Goal: Task Accomplishment & Management: Manage account settings

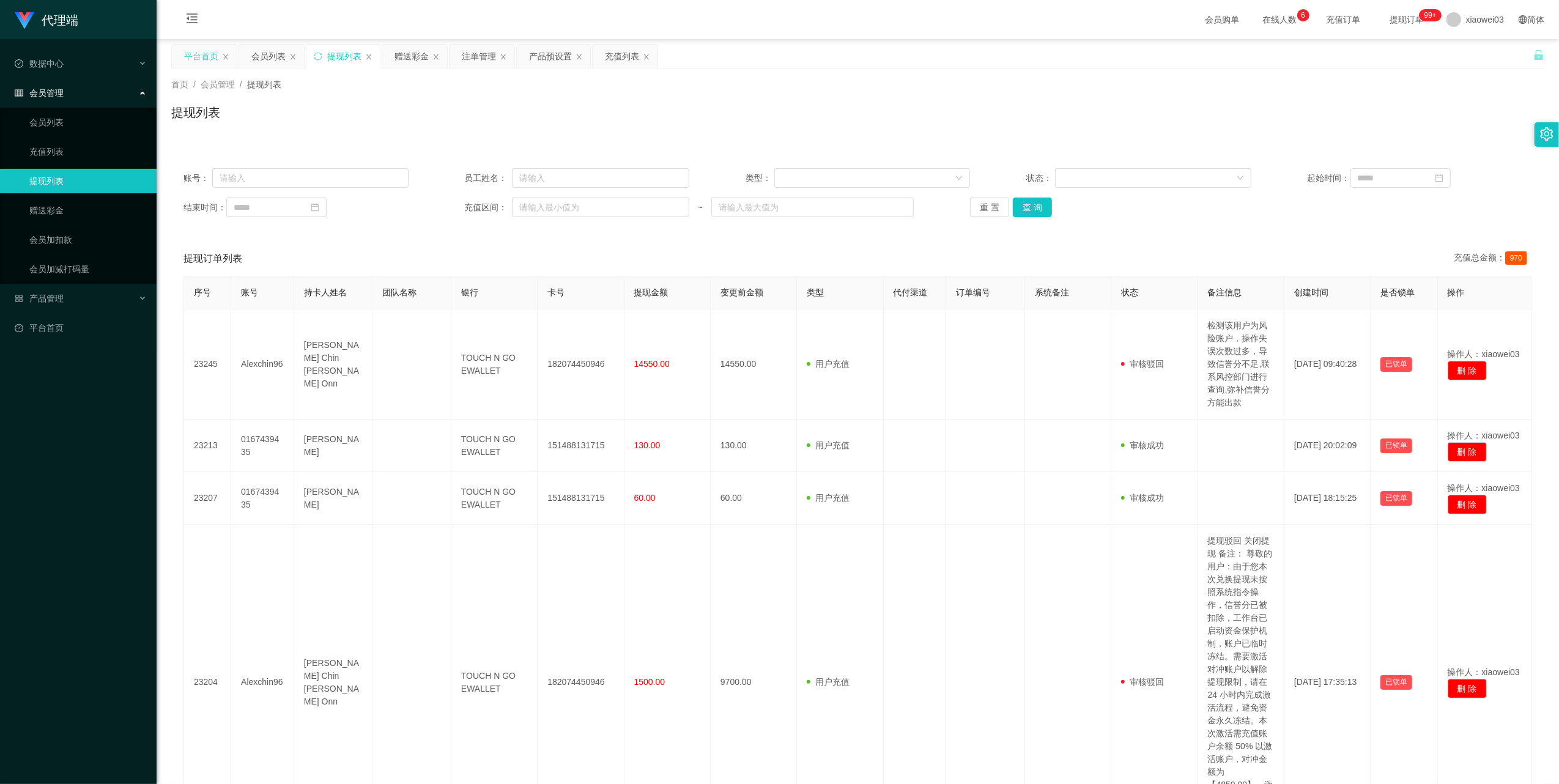
click at [201, 57] on div "平台首页" at bounding box center [201, 55] width 34 height 23
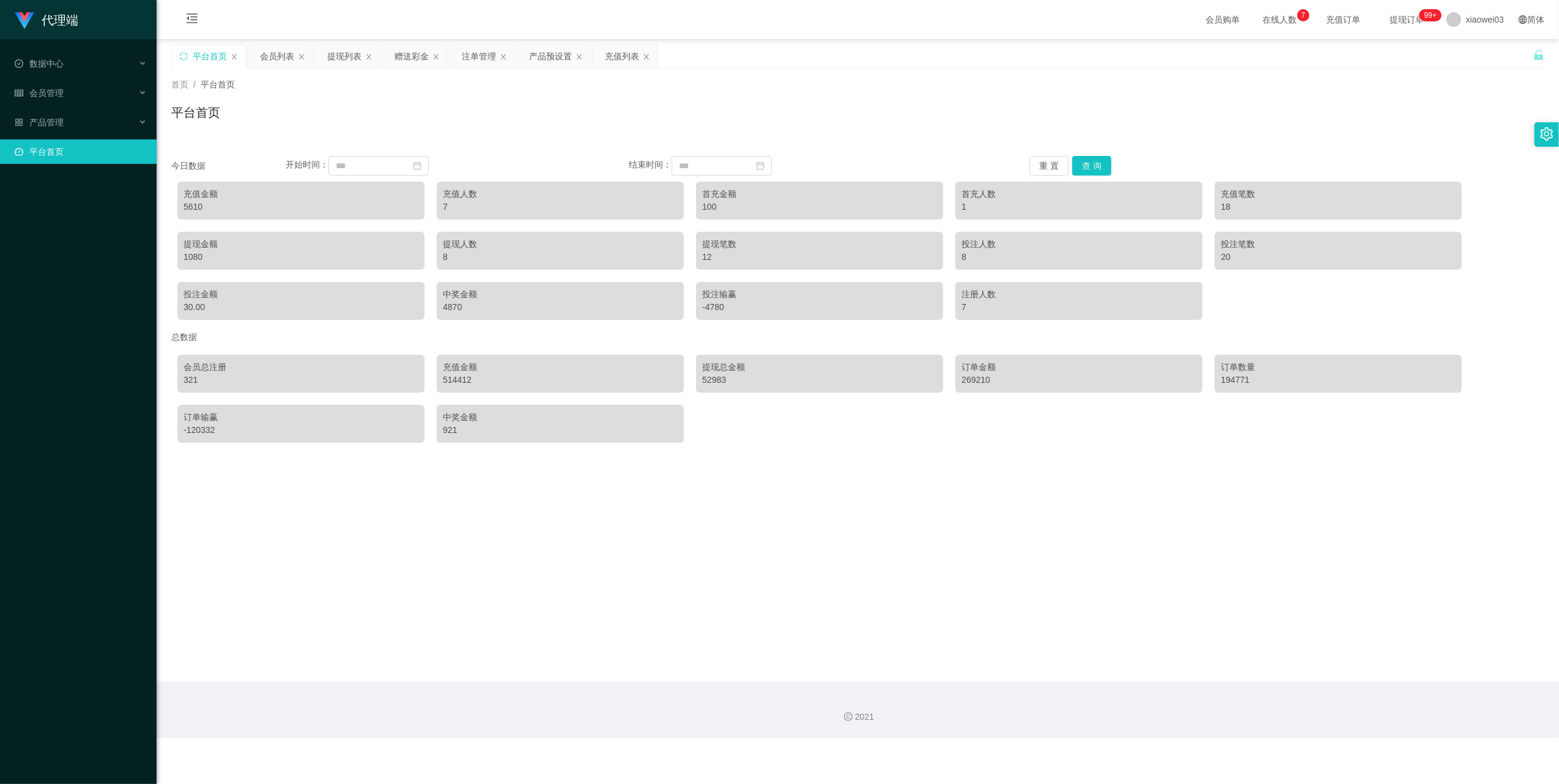
drag, startPoint x: 407, startPoint y: 48, endPoint x: 407, endPoint y: 103, distance: 55.0
click at [407, 48] on div "赠送彩金" at bounding box center [411, 55] width 34 height 23
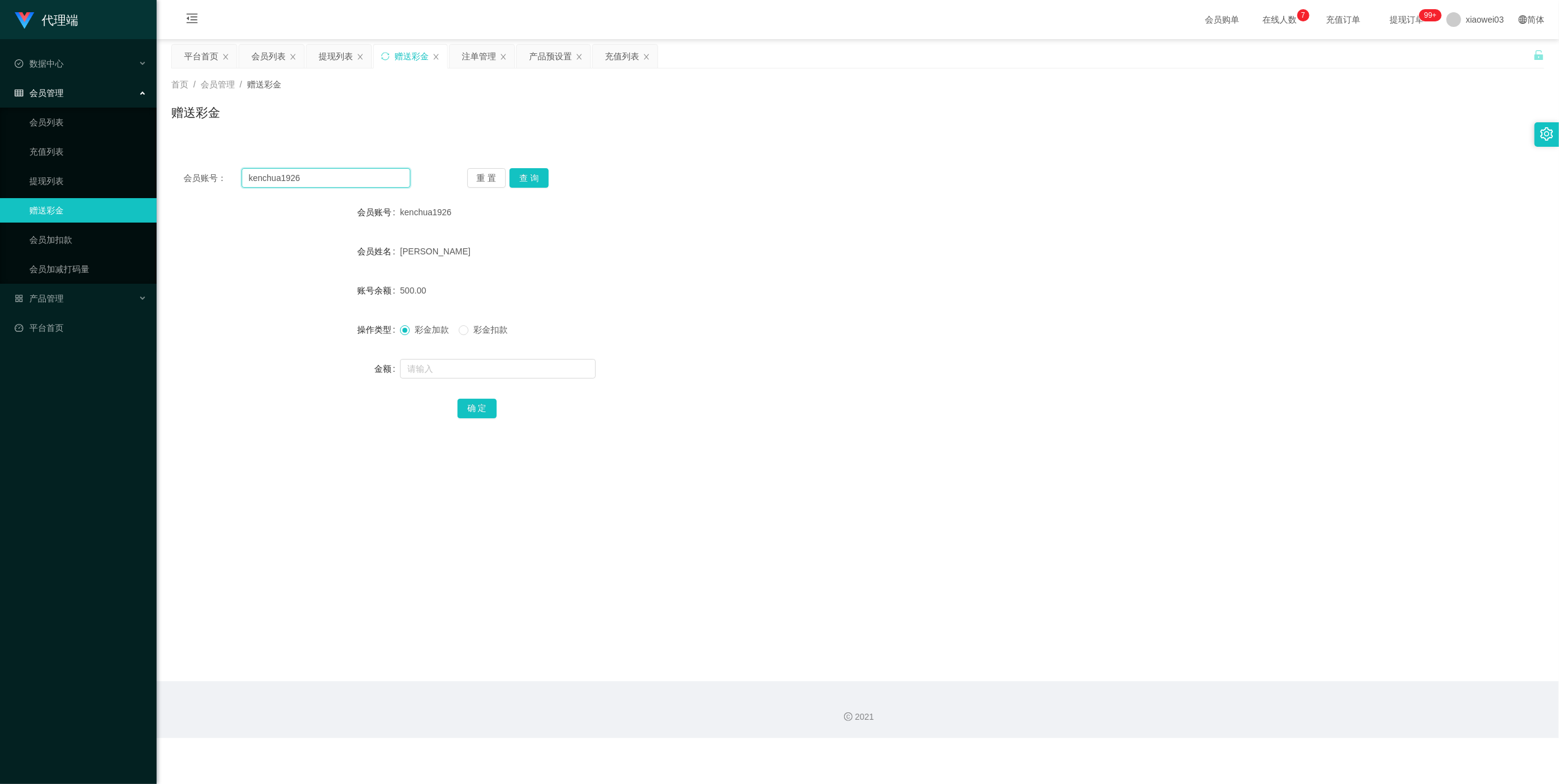
click at [358, 174] on input "kenchua1926" at bounding box center [325, 178] width 169 height 19
paste input "170666745515"
type input "170666745515"
drag, startPoint x: 522, startPoint y: 172, endPoint x: 530, endPoint y: 233, distance: 61.5
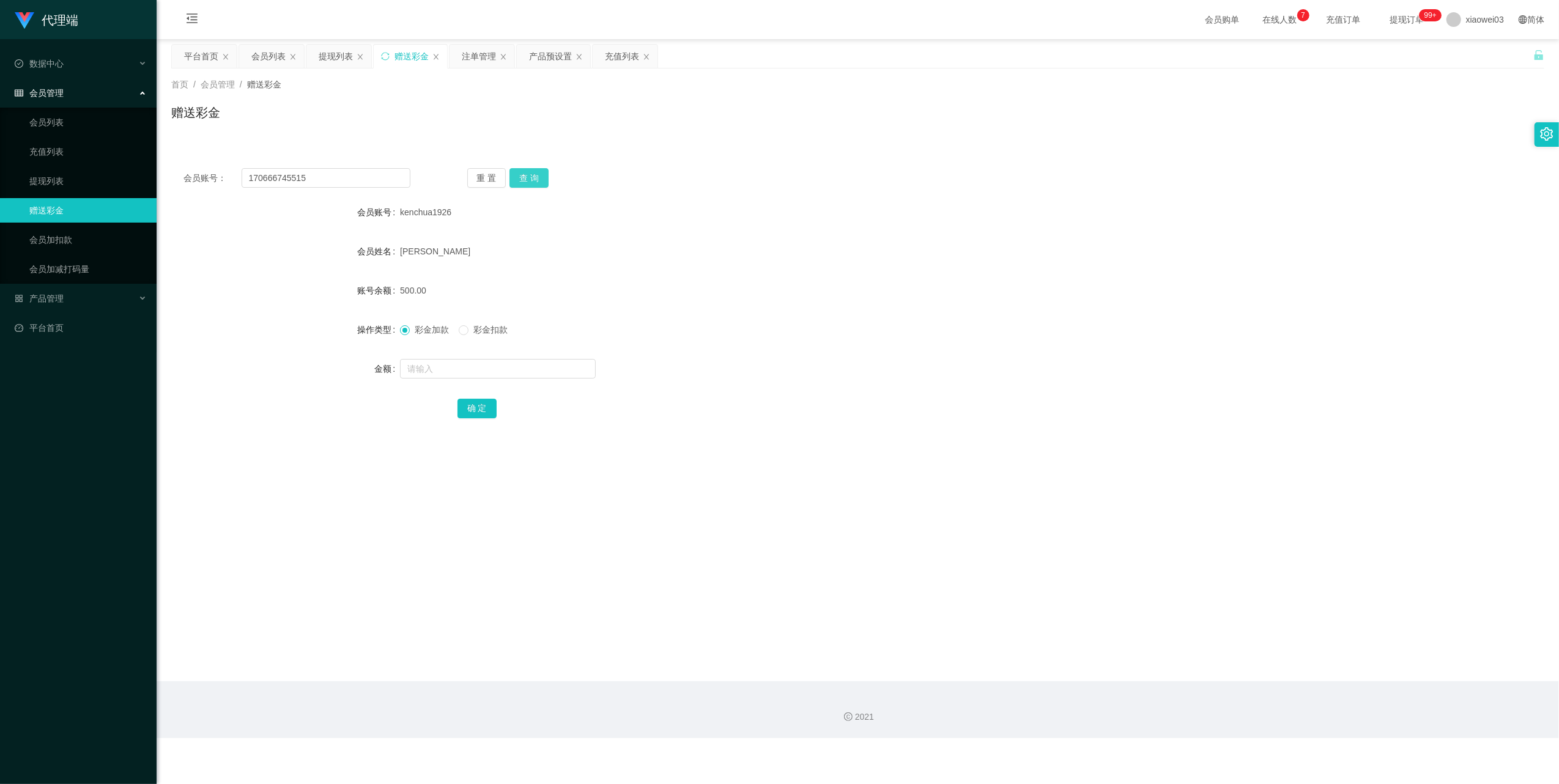
click at [522, 172] on button "查 询" at bounding box center [529, 178] width 39 height 19
click at [480, 365] on input "text" at bounding box center [498, 369] width 195 height 19
type input "30"
click at [471, 407] on button "确 定" at bounding box center [477, 408] width 39 height 19
click at [348, 183] on input "170666745515" at bounding box center [325, 178] width 169 height 19
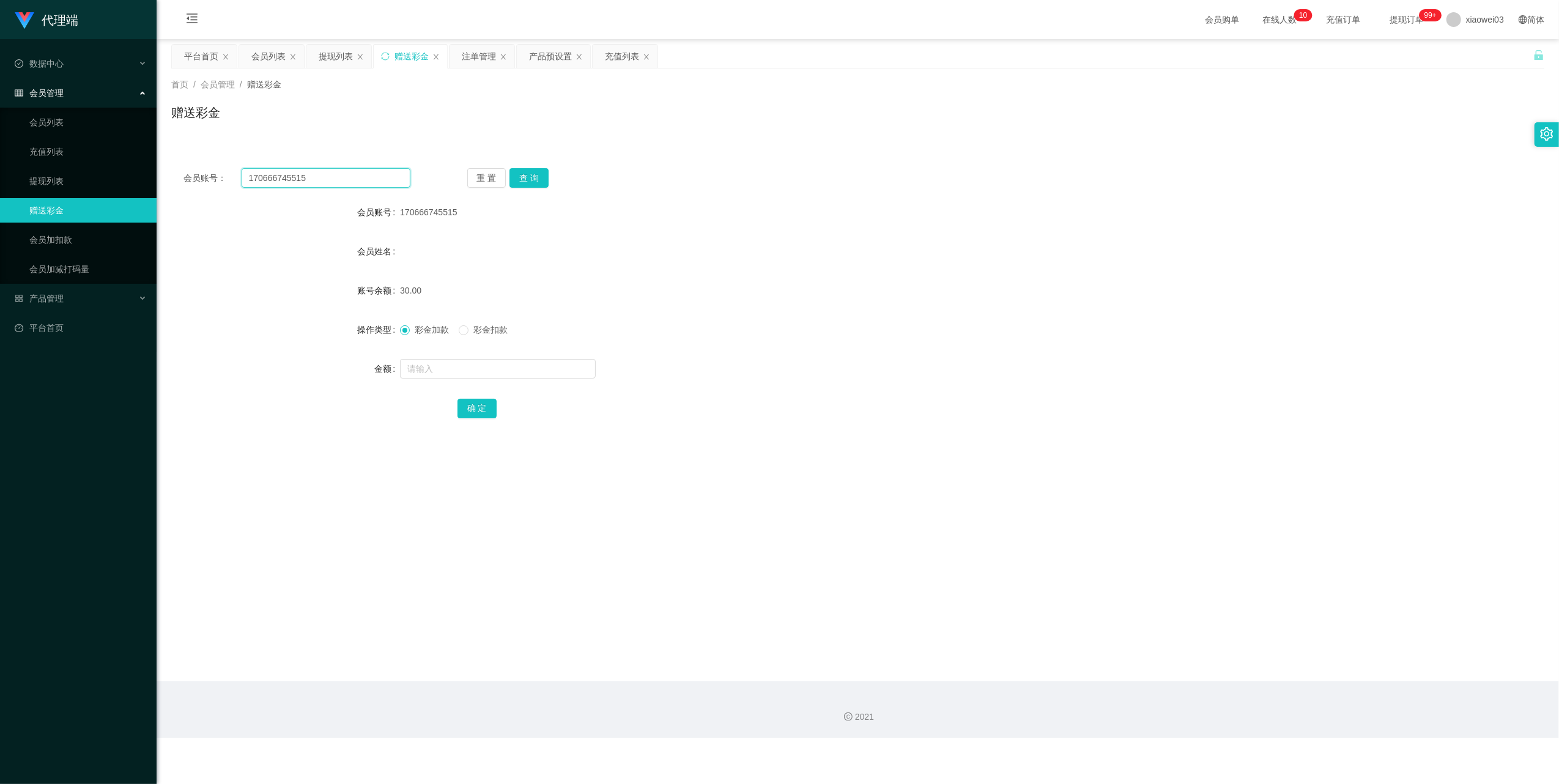
click at [348, 183] on input "170666745515" at bounding box center [325, 178] width 169 height 19
paste input "handsomebin"
type input "handsomebin"
click at [529, 178] on button "查 询" at bounding box center [529, 178] width 39 height 19
click at [503, 370] on input "text" at bounding box center [498, 369] width 195 height 19
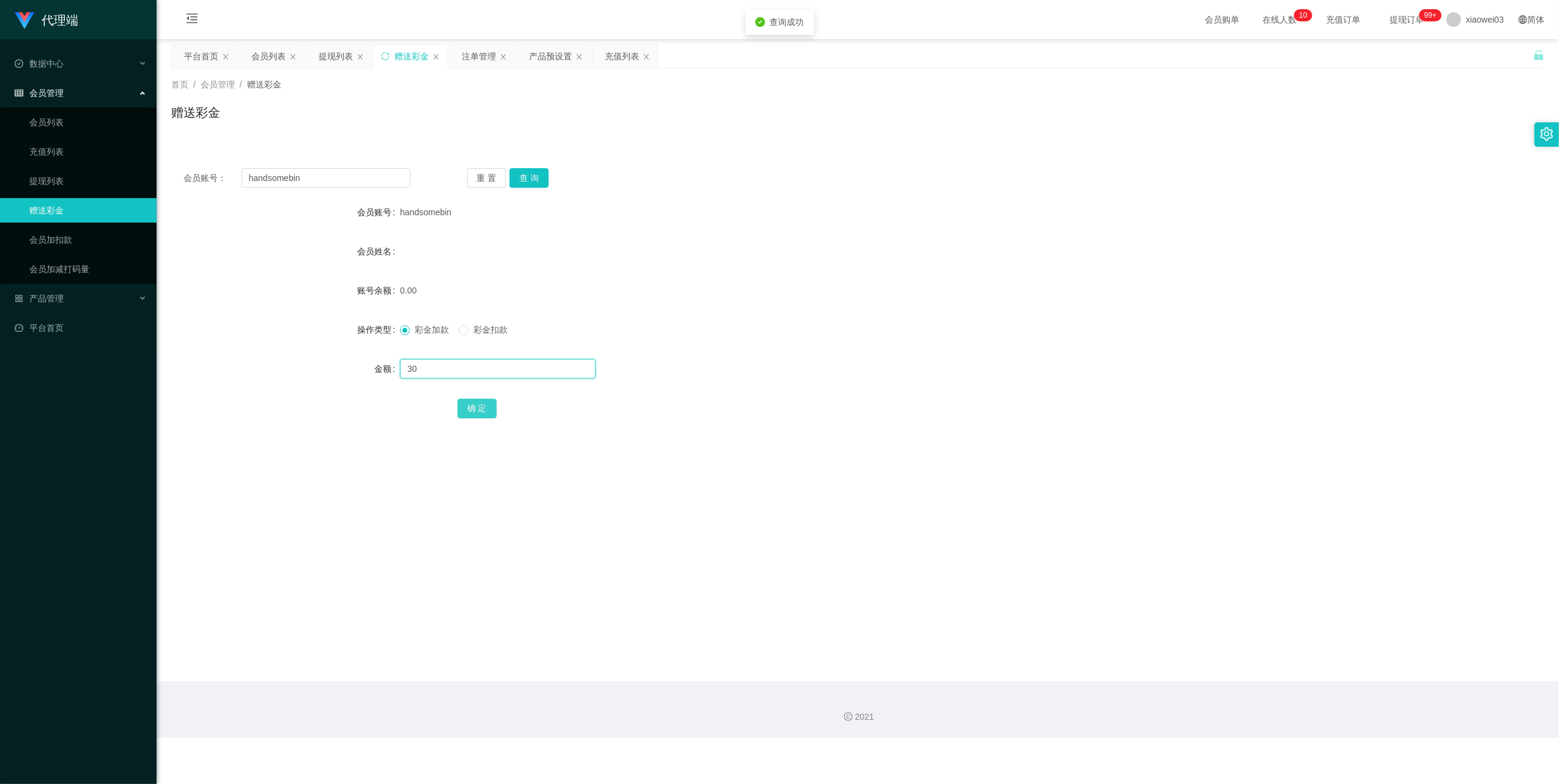
type input "30"
click at [473, 404] on button "确 定" at bounding box center [477, 408] width 39 height 19
click at [356, 179] on input "handsomebin" at bounding box center [325, 178] width 169 height 19
paste input "Huai"
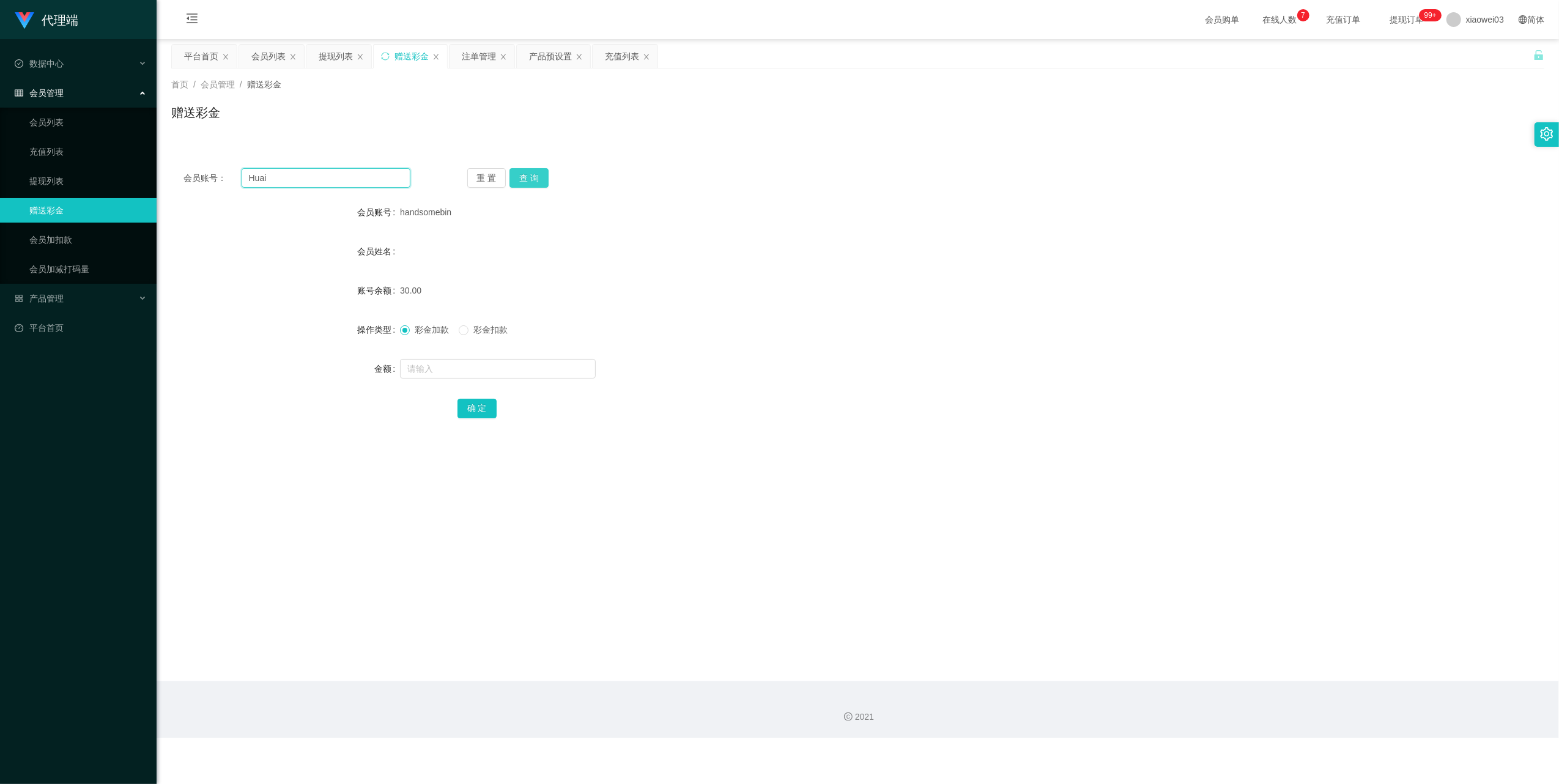
type input "Huai"
click at [533, 187] on button "查 询" at bounding box center [529, 178] width 39 height 19
click at [492, 369] on input "text" at bounding box center [498, 369] width 195 height 19
type input "30"
click at [465, 411] on button "确 定" at bounding box center [477, 408] width 39 height 19
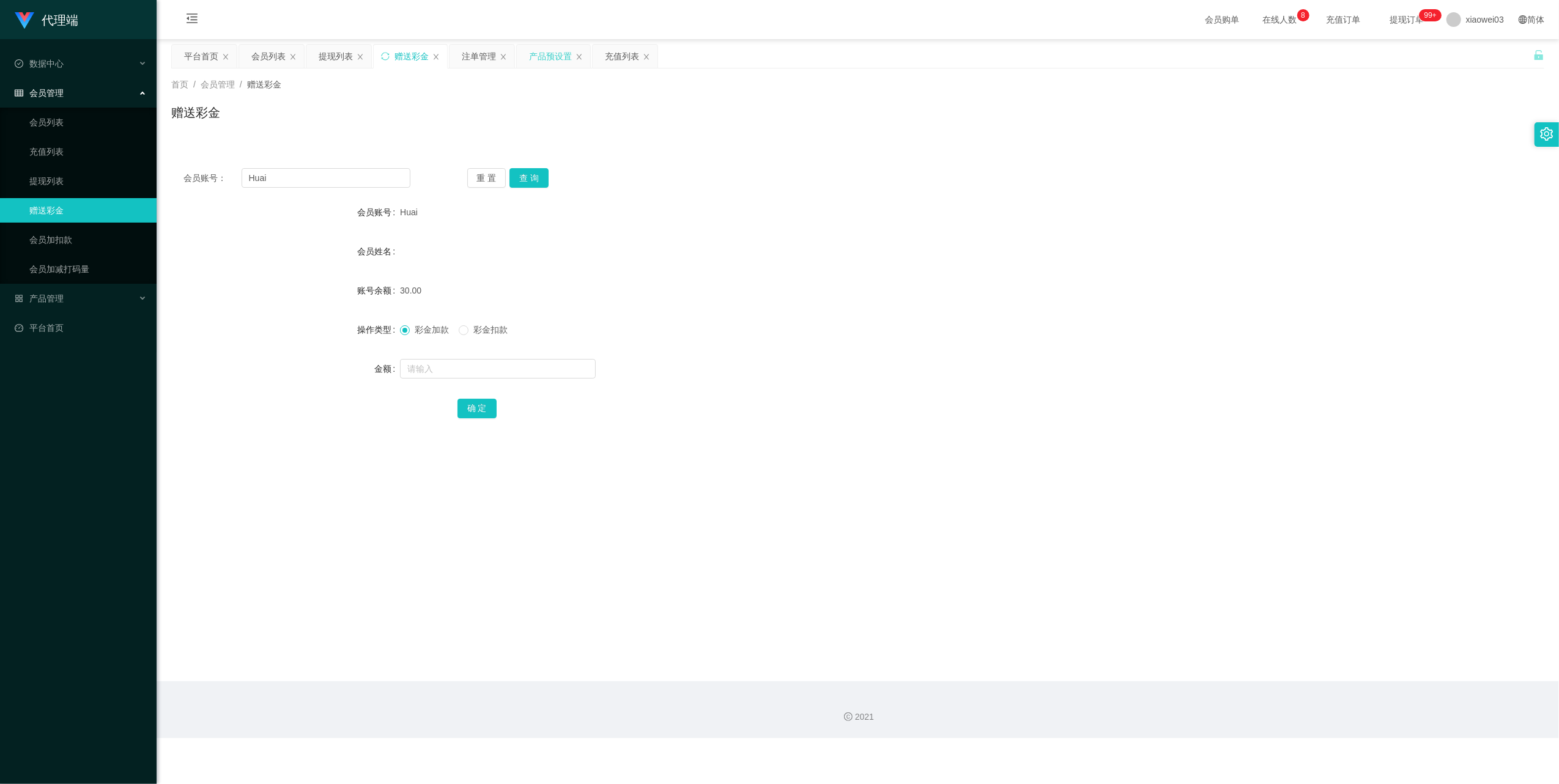
click at [530, 53] on div "产品预设置" at bounding box center [554, 55] width 74 height 23
click at [548, 62] on div "产品预设置" at bounding box center [550, 55] width 42 height 23
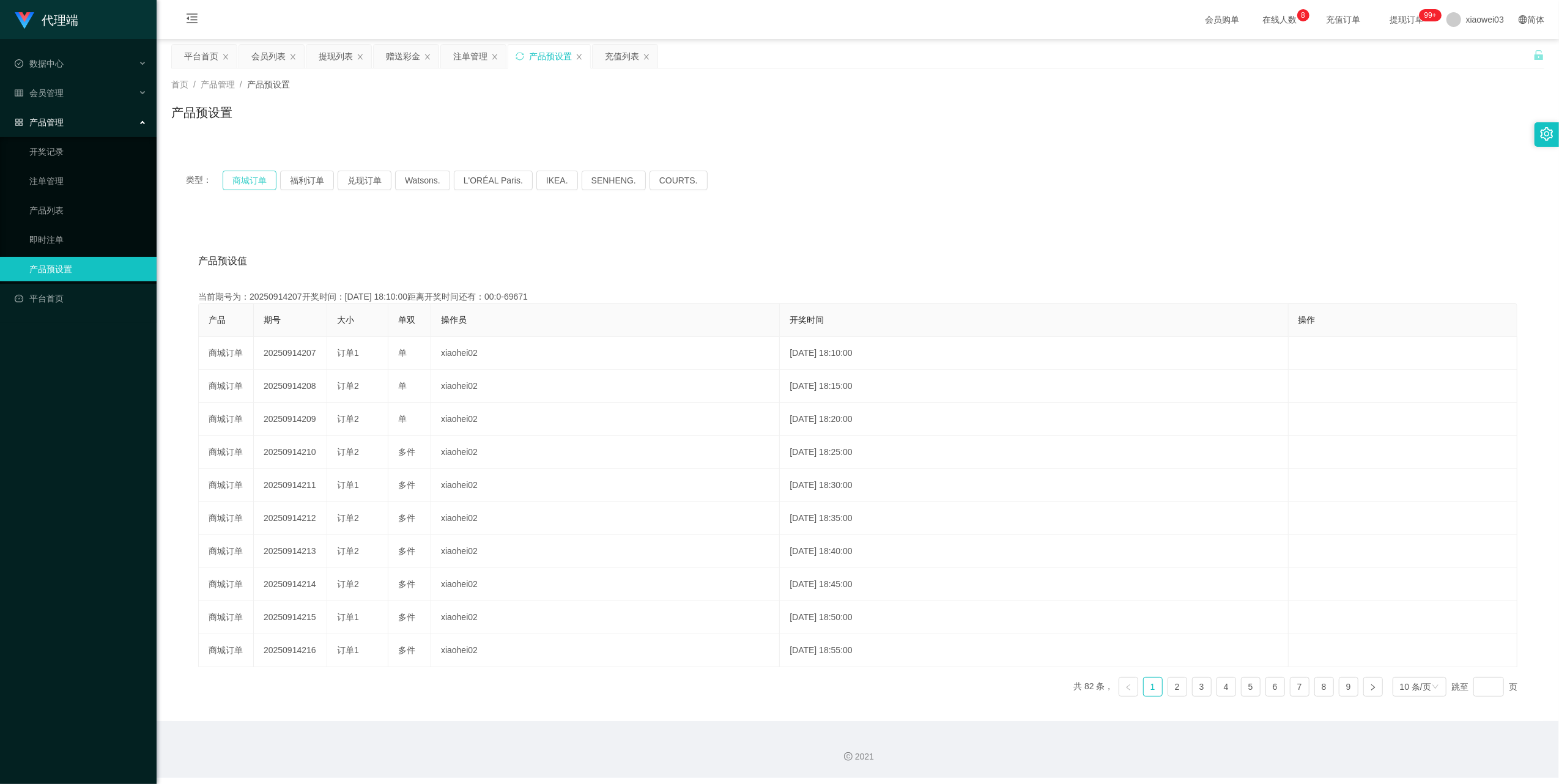
click at [255, 179] on button "商城订单" at bounding box center [250, 180] width 53 height 19
click at [269, 174] on button "商城订单" at bounding box center [250, 180] width 53 height 19
click at [519, 54] on icon "图标: sync" at bounding box center [520, 55] width 8 height 8
click at [269, 172] on button "商城订单" at bounding box center [250, 180] width 53 height 19
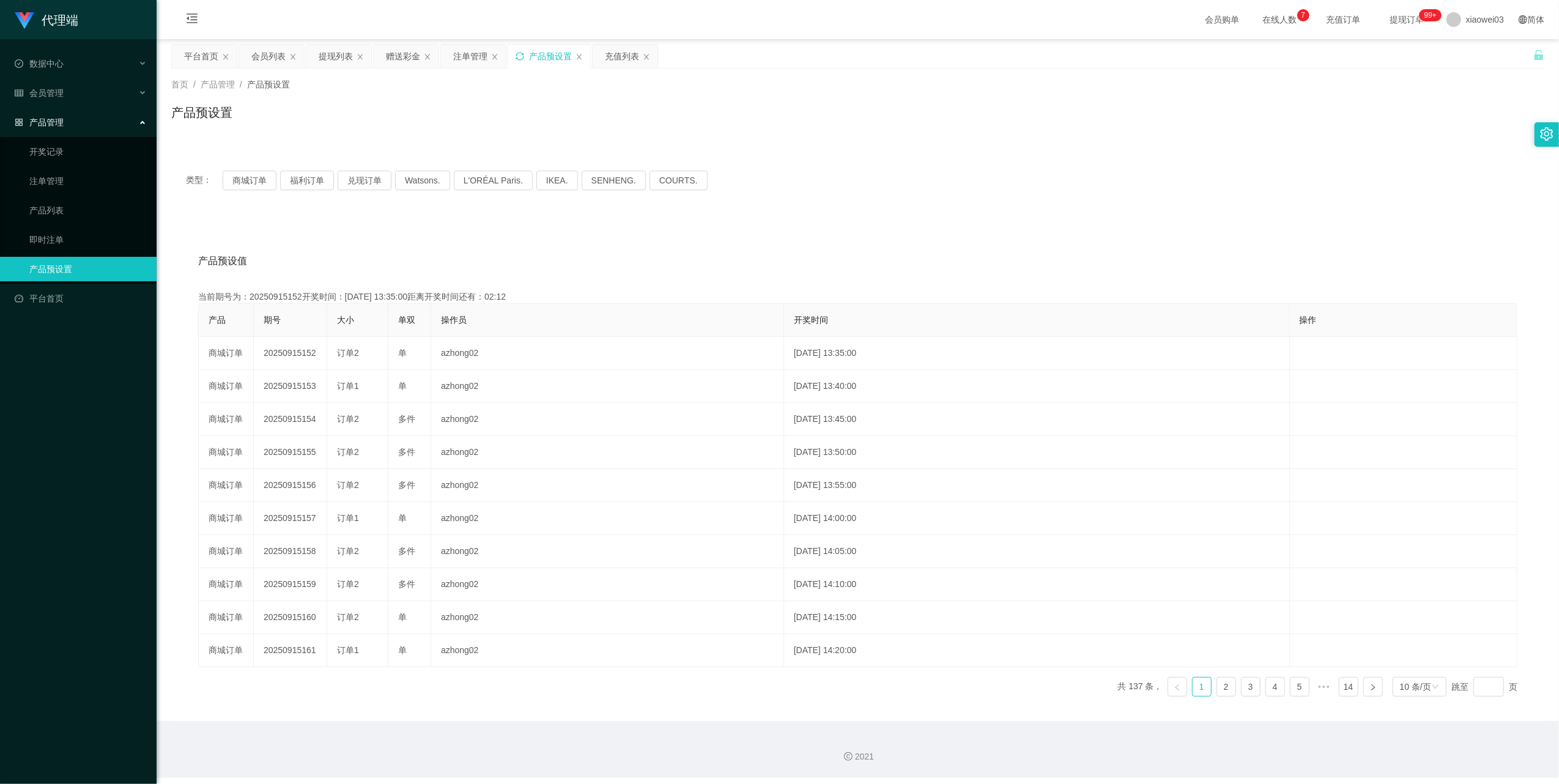
click at [523, 53] on icon "图标: sync" at bounding box center [520, 55] width 8 height 8
click at [249, 175] on button "商城订单" at bounding box center [250, 180] width 53 height 19
drag, startPoint x: 230, startPoint y: 171, endPoint x: 240, endPoint y: 180, distance: 13.5
click at [230, 171] on button "商城订单" at bounding box center [250, 180] width 53 height 19
click at [242, 182] on button "商城订单" at bounding box center [250, 180] width 53 height 19
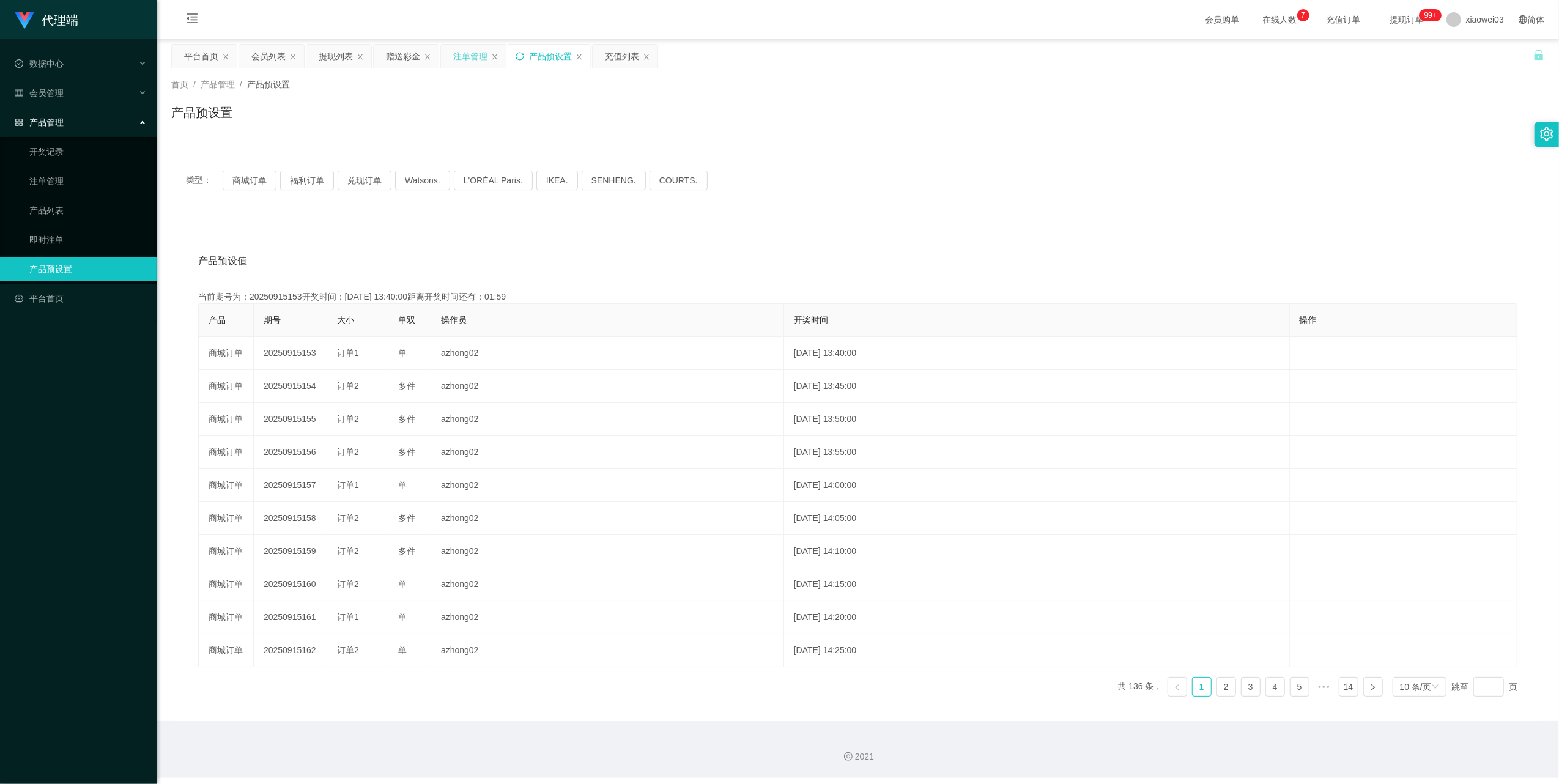
click at [473, 56] on div "注单管理" at bounding box center [470, 55] width 34 height 23
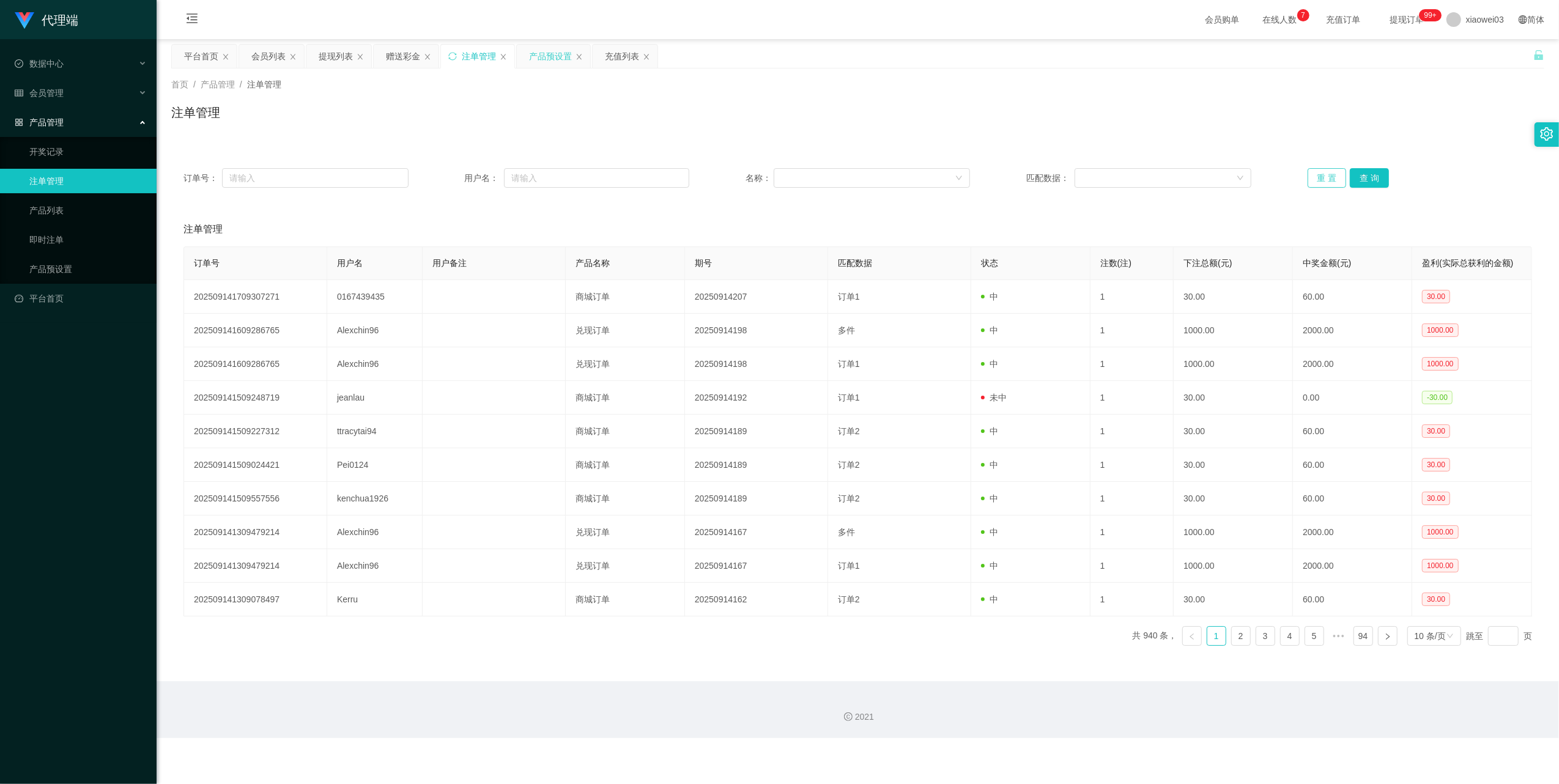
click at [1318, 178] on button "重 置" at bounding box center [1328, 178] width 39 height 19
click at [560, 59] on div "产品预设置" at bounding box center [550, 55] width 42 height 23
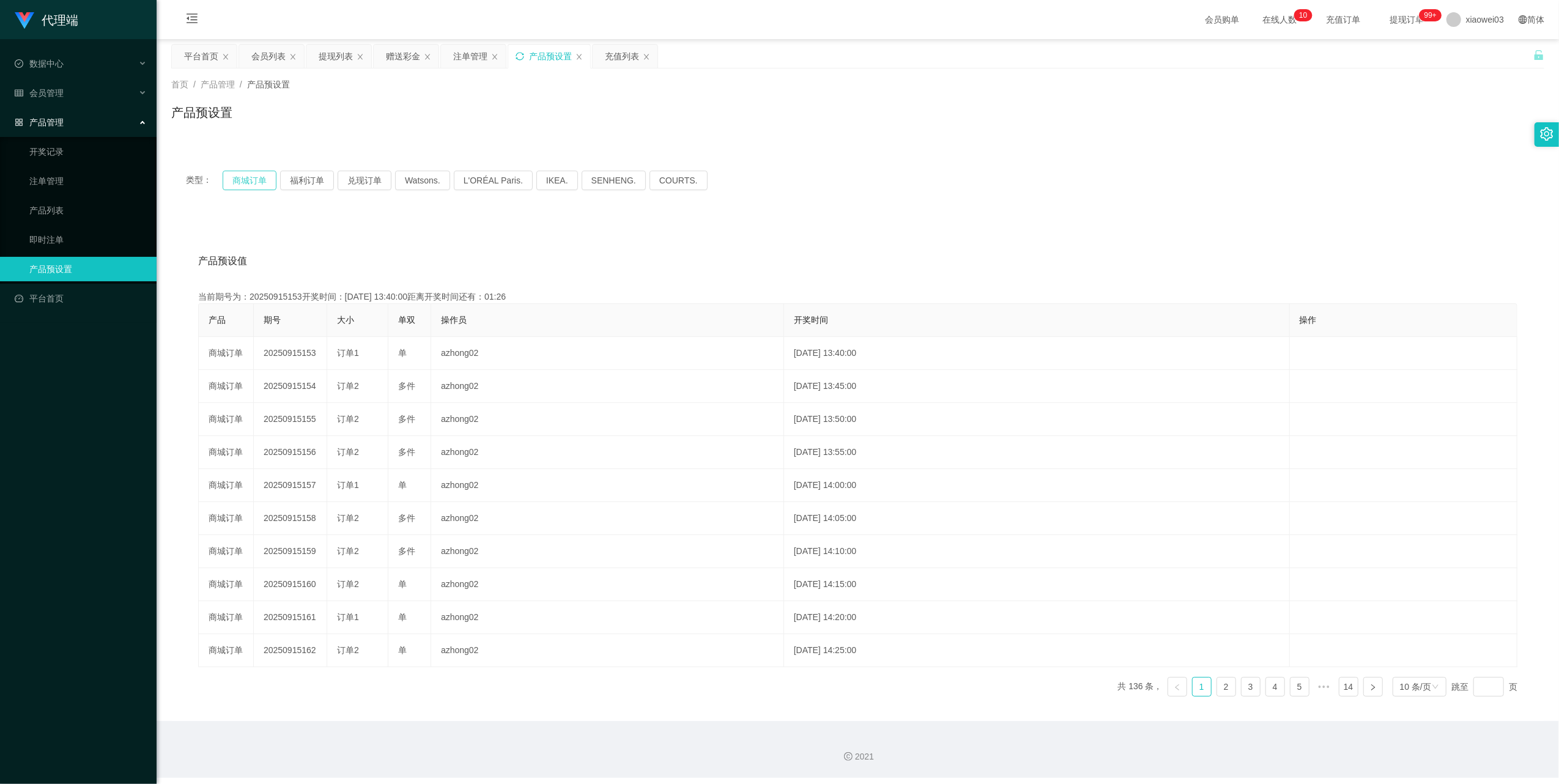
click at [257, 184] on button "商城订单" at bounding box center [250, 180] width 53 height 19
click at [252, 184] on button "商城订单" at bounding box center [250, 180] width 53 height 19
click at [524, 59] on icon "图标: sync" at bounding box center [520, 55] width 8 height 8
click at [247, 181] on button "商城订单" at bounding box center [250, 180] width 53 height 19
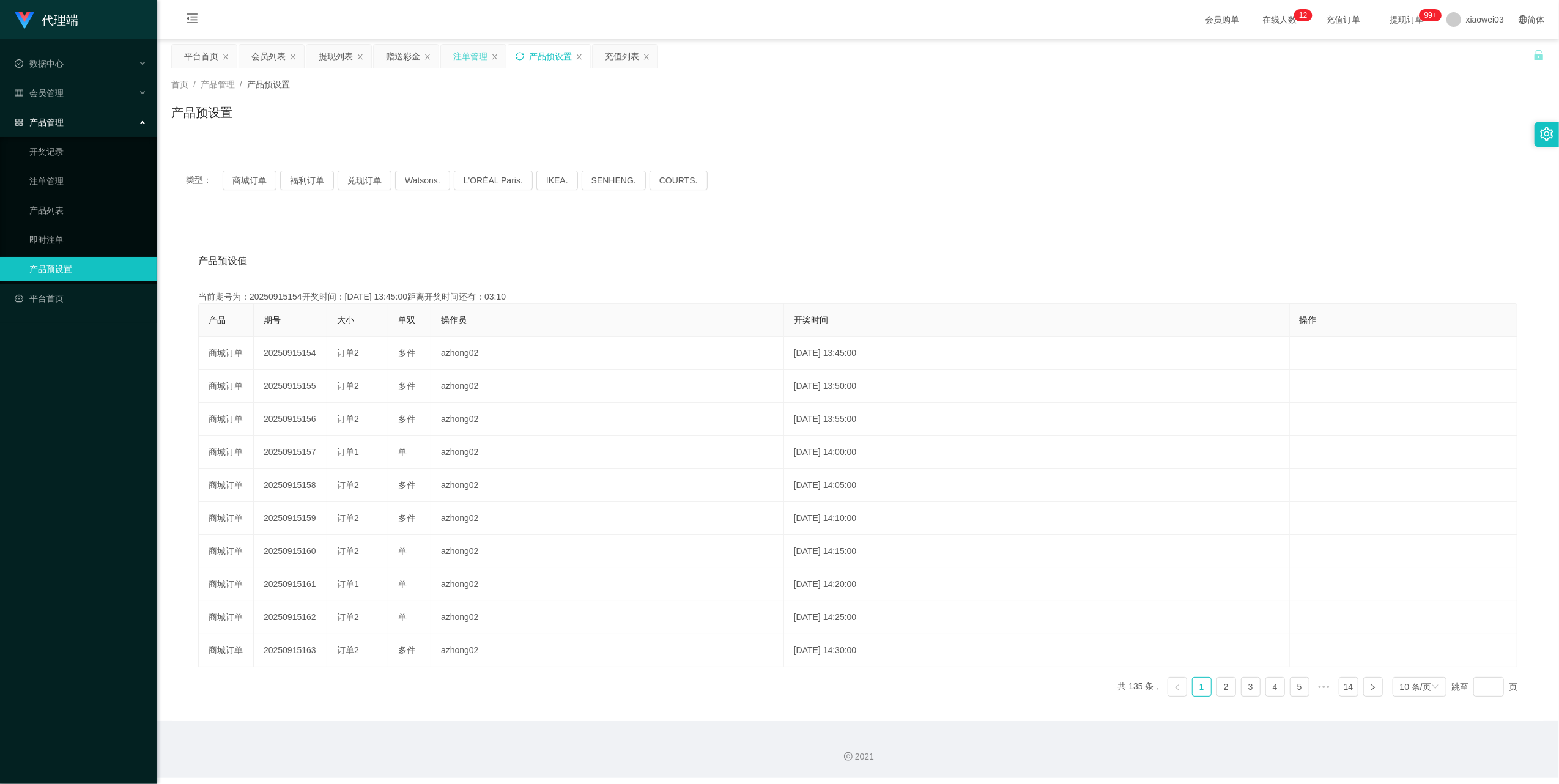
click at [456, 49] on div "注单管理" at bounding box center [470, 55] width 34 height 23
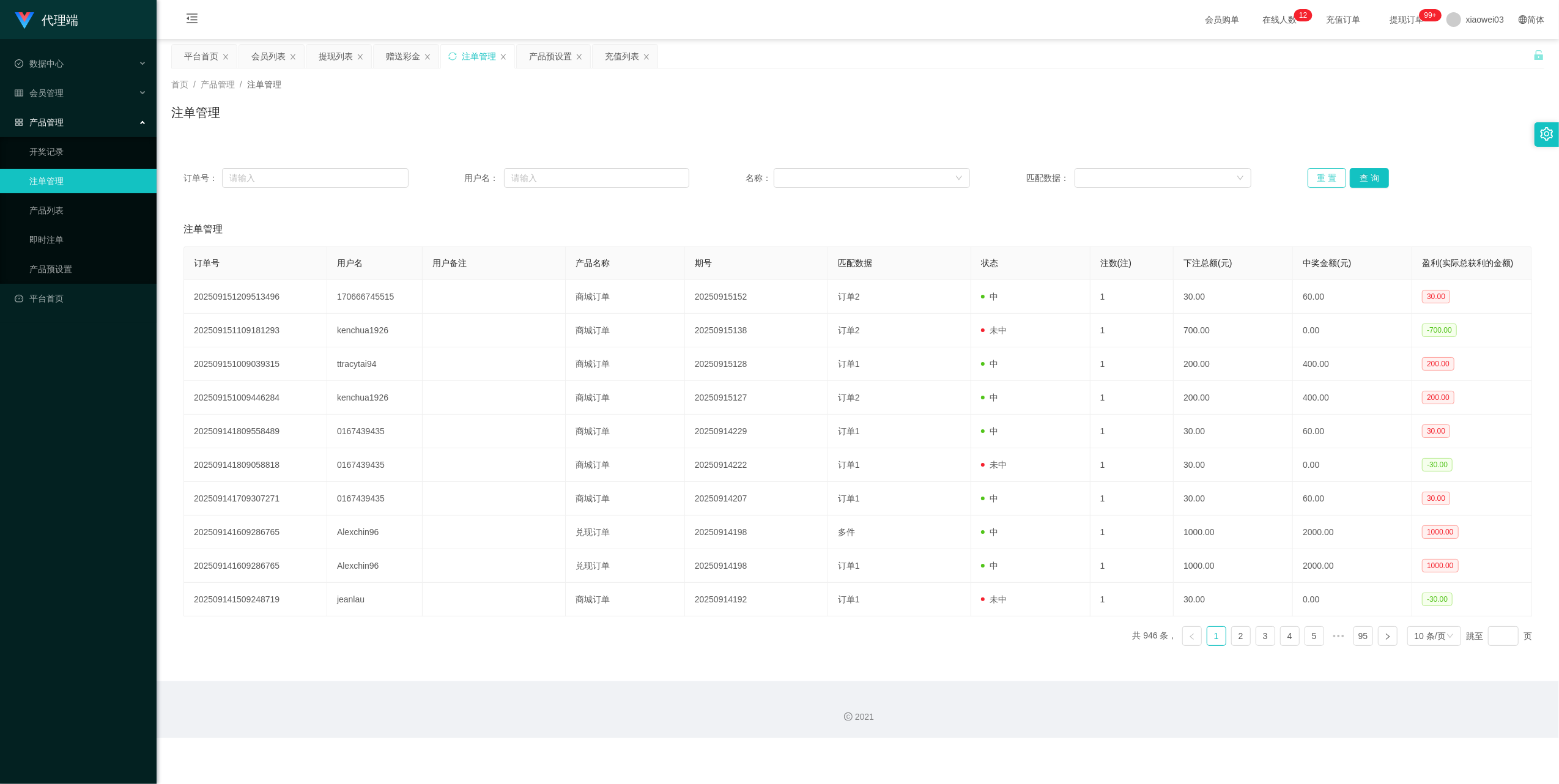
click at [1308, 180] on button "重 置" at bounding box center [1328, 178] width 39 height 19
click at [1297, 181] on div "订单号： 用户名： 名称： 匹配数据： 重 置 查 询" at bounding box center [858, 178] width 1349 height 19
click at [1308, 181] on button "重 置" at bounding box center [1328, 178] width 39 height 19
click at [336, 52] on div "提现列表" at bounding box center [335, 55] width 34 height 23
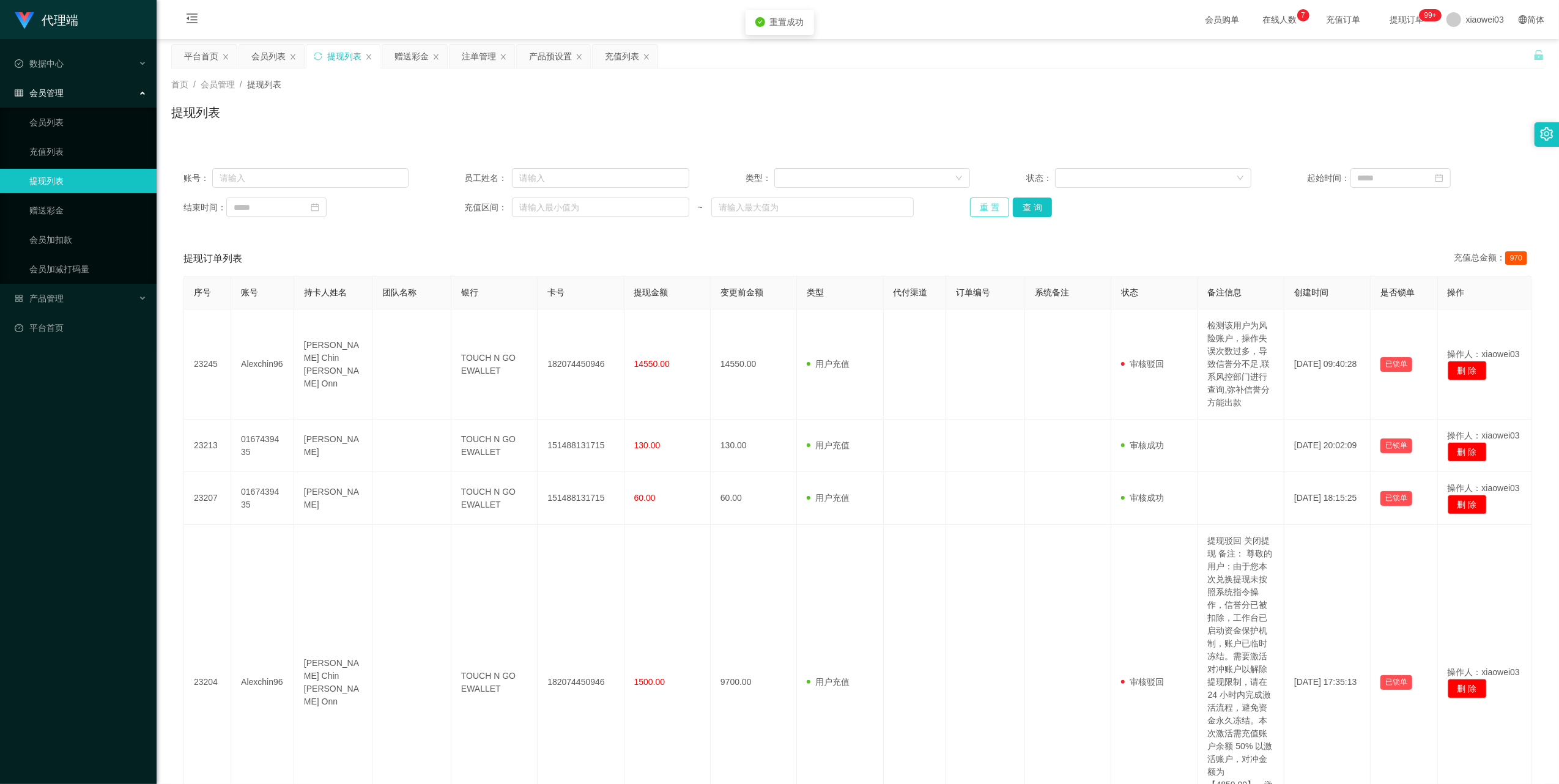
click at [982, 199] on button "重 置" at bounding box center [990, 206] width 39 height 19
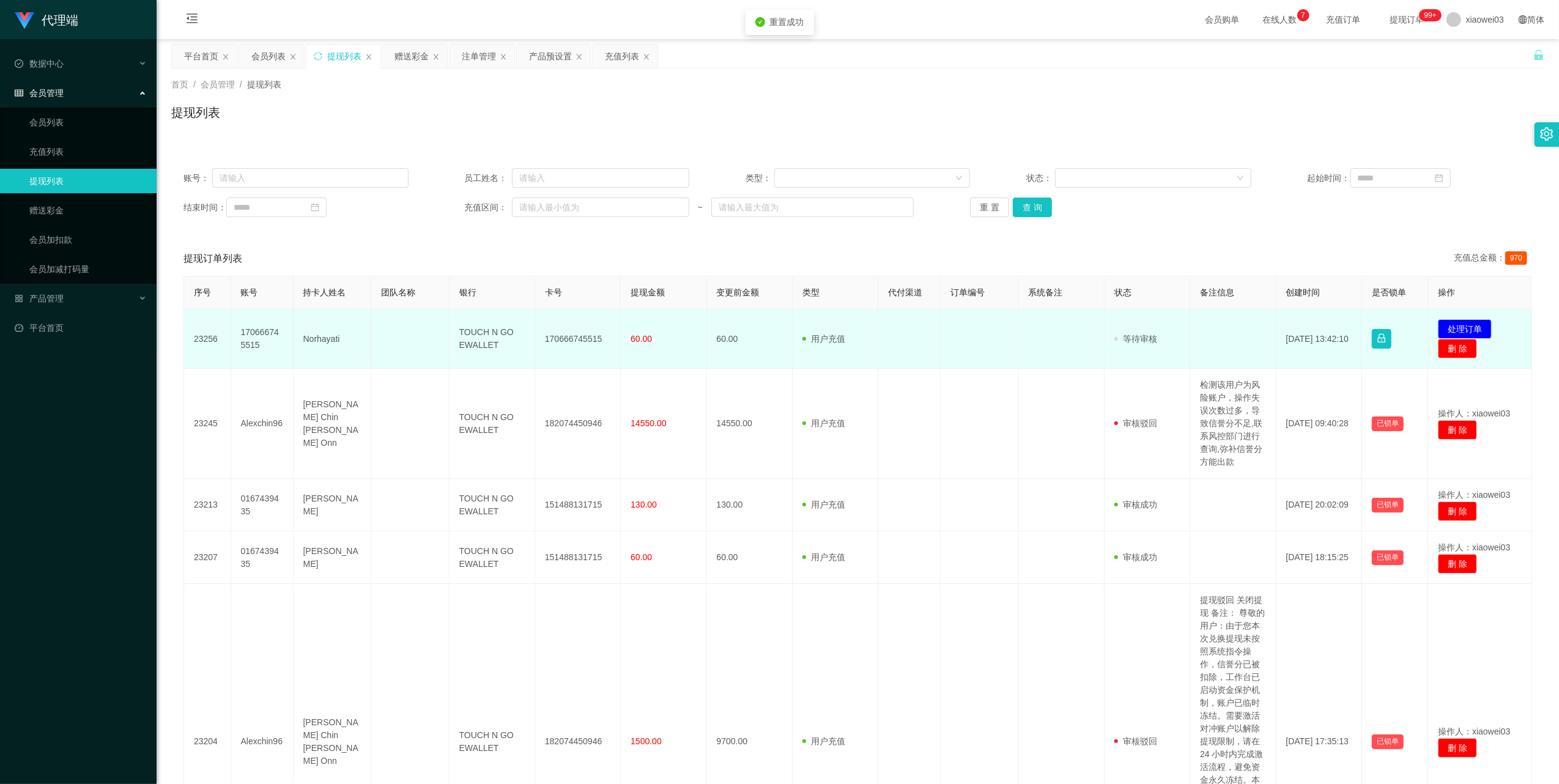
click at [580, 335] on td "170666745515" at bounding box center [578, 339] width 86 height 59
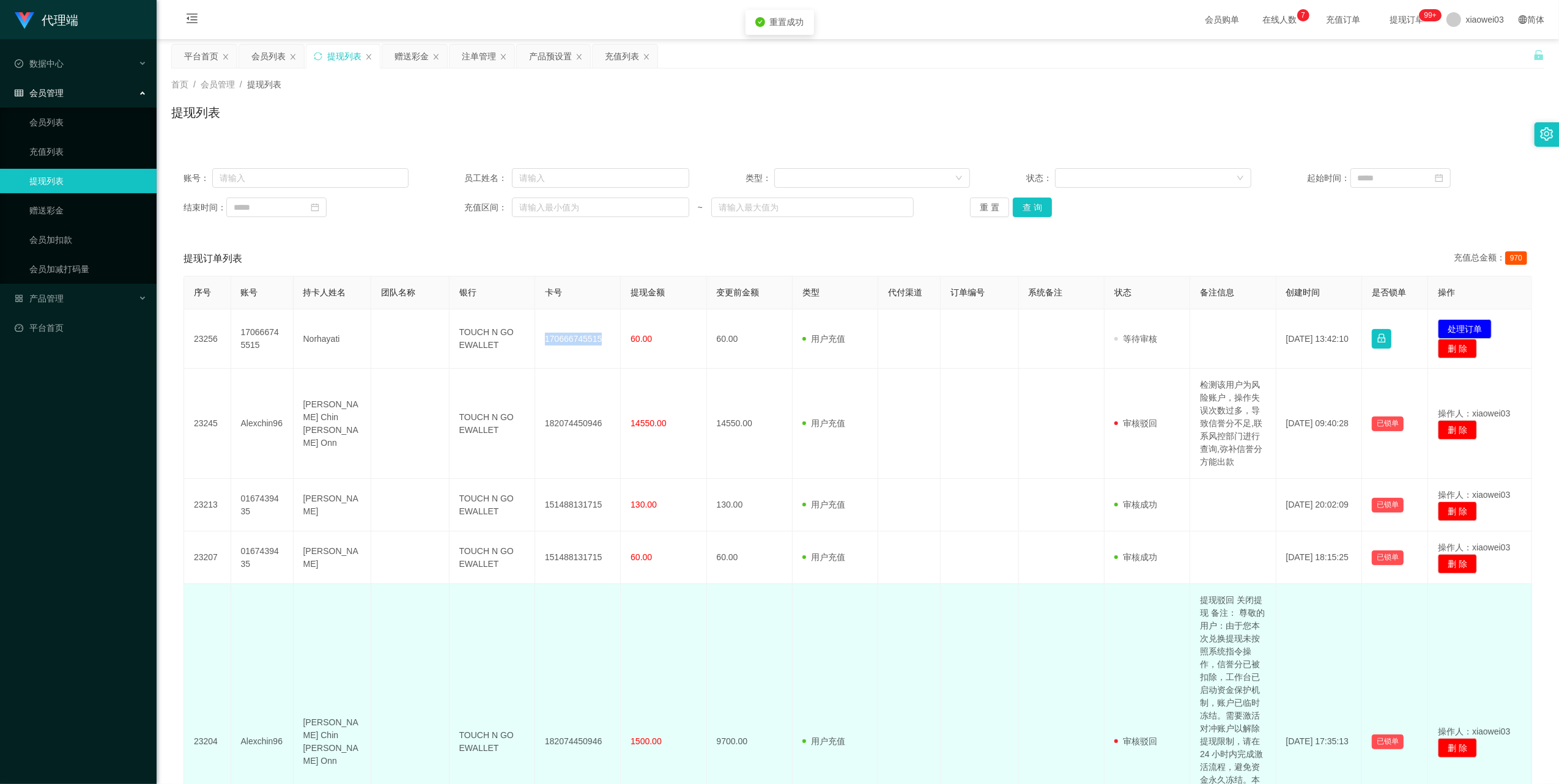
copy td "170666745515"
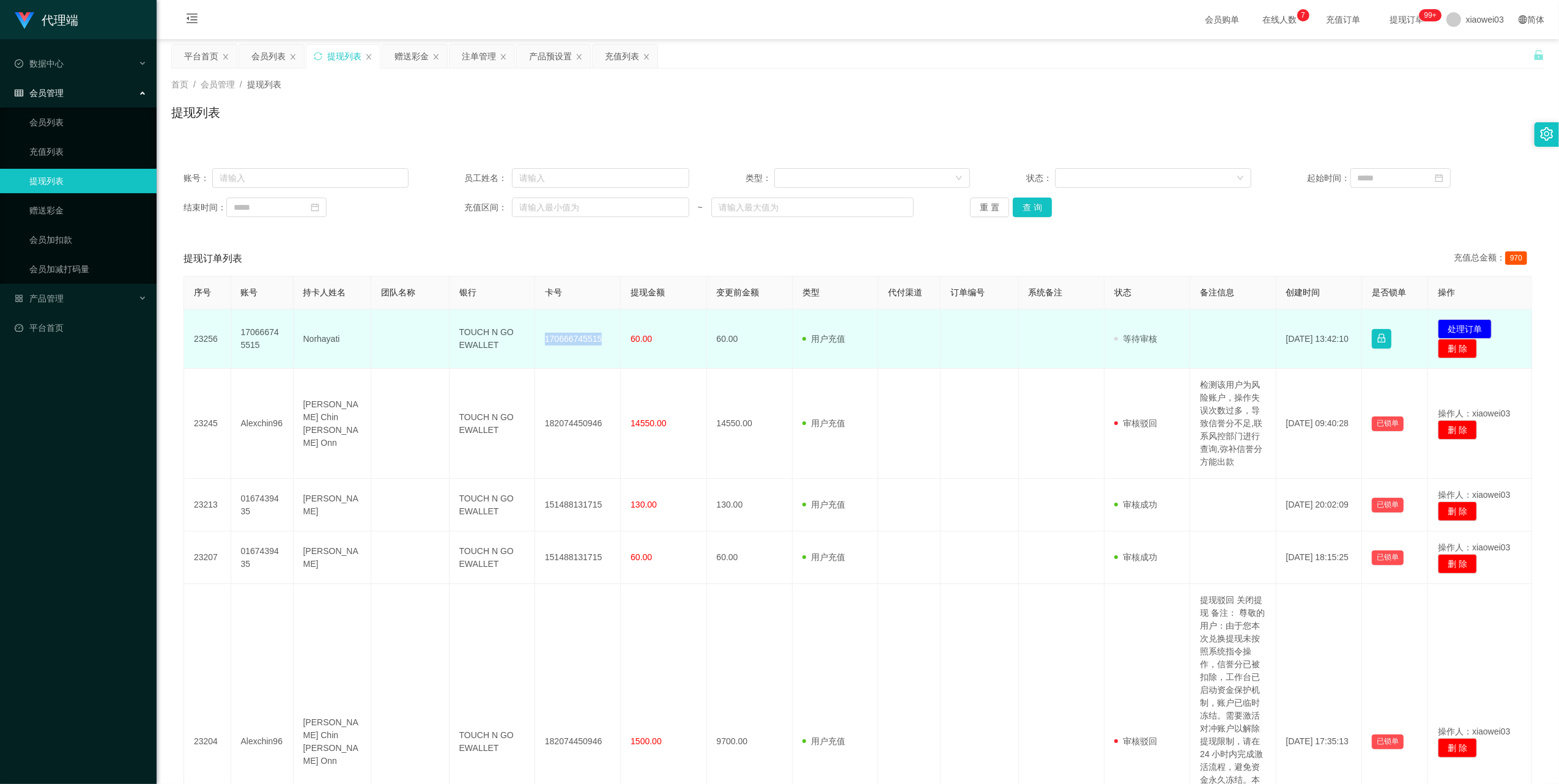
click at [483, 338] on td "TOUCH N GO EWALLET" at bounding box center [492, 339] width 86 height 59
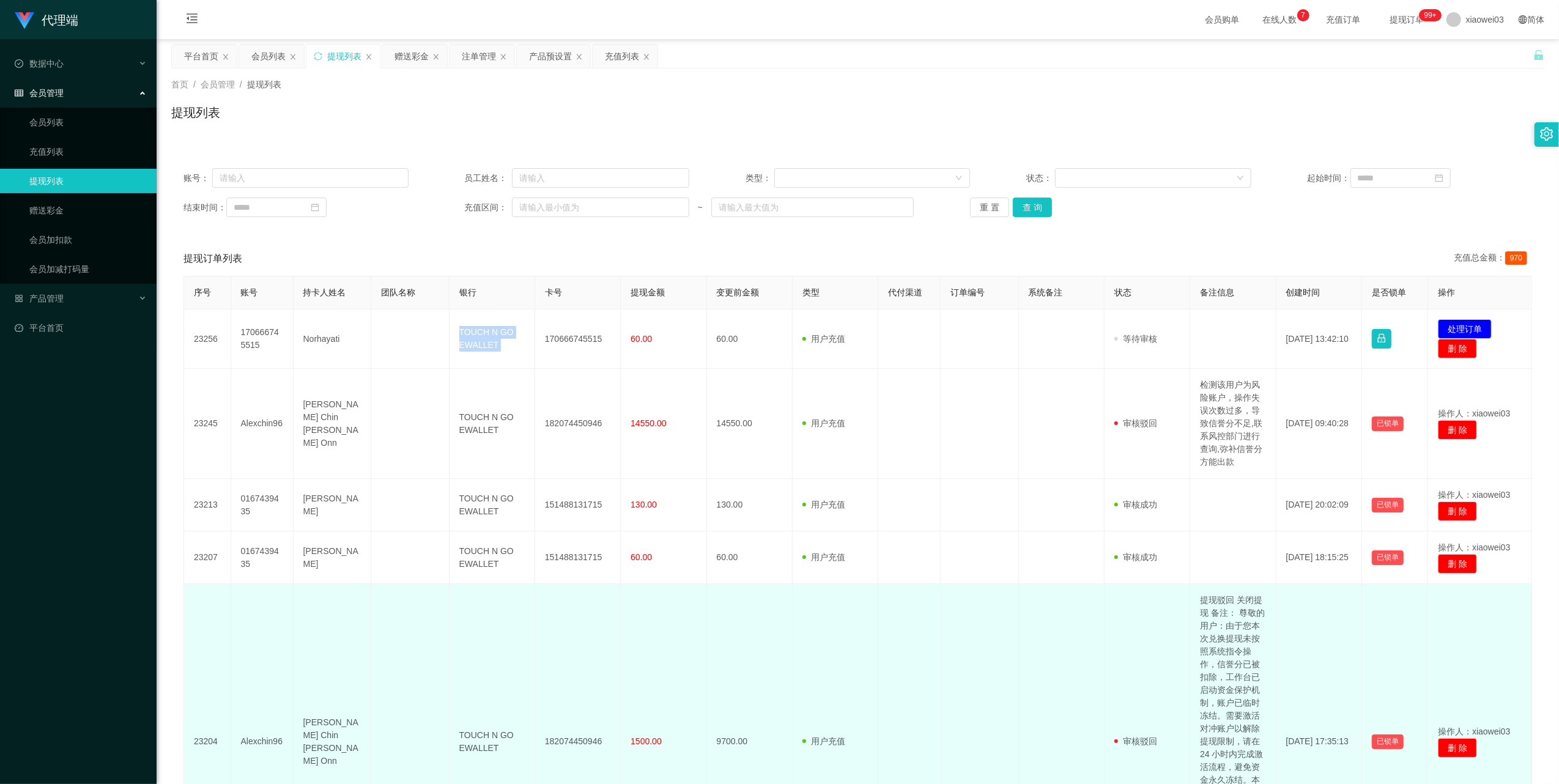
copy td "TOUCH N GO EWALLET"
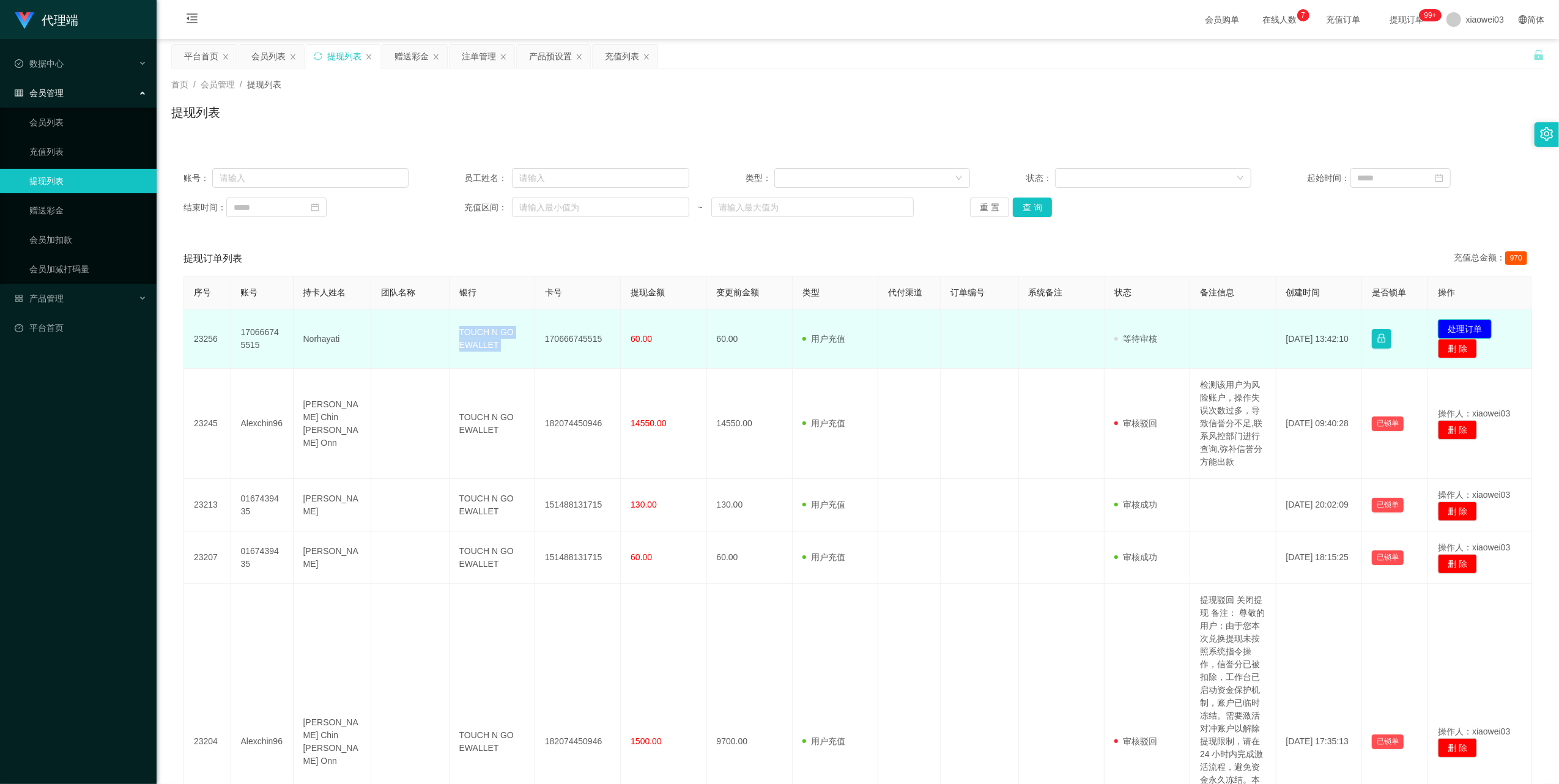
click at [1448, 326] on button "处理订单" at bounding box center [1465, 329] width 53 height 19
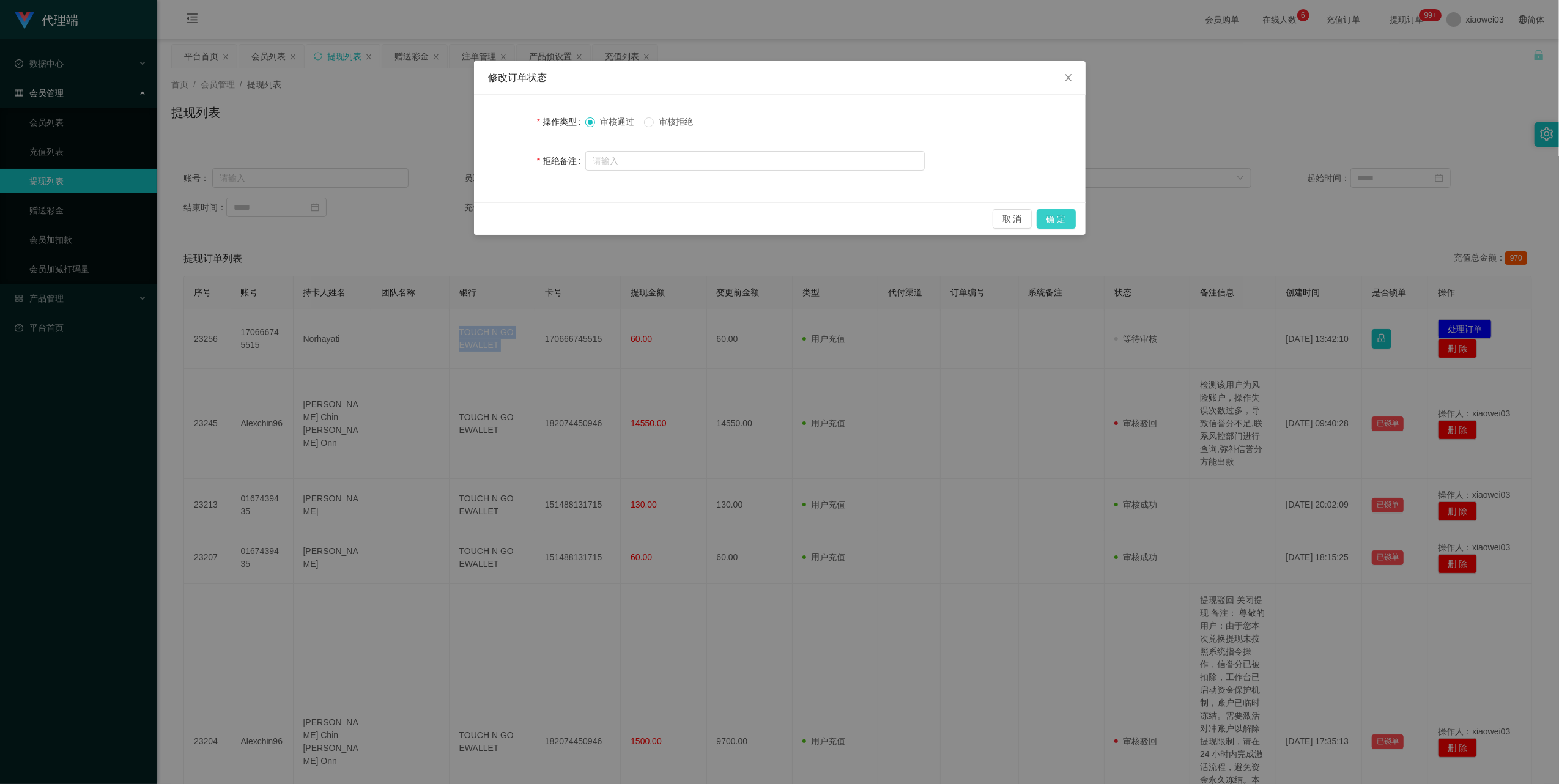
click at [1048, 216] on button "确 定" at bounding box center [1056, 218] width 39 height 19
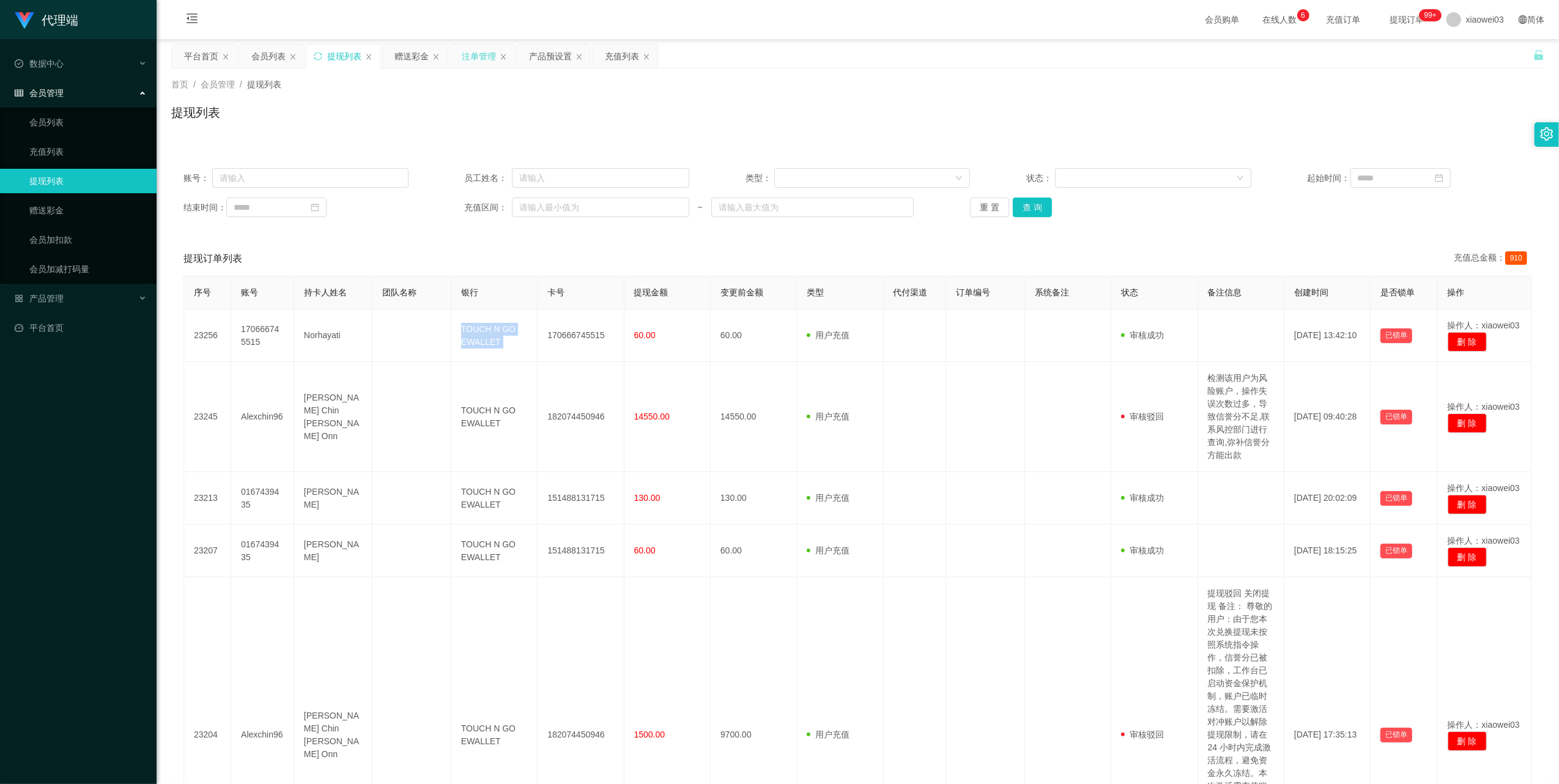
click at [492, 53] on div "注单管理" at bounding box center [478, 55] width 34 height 23
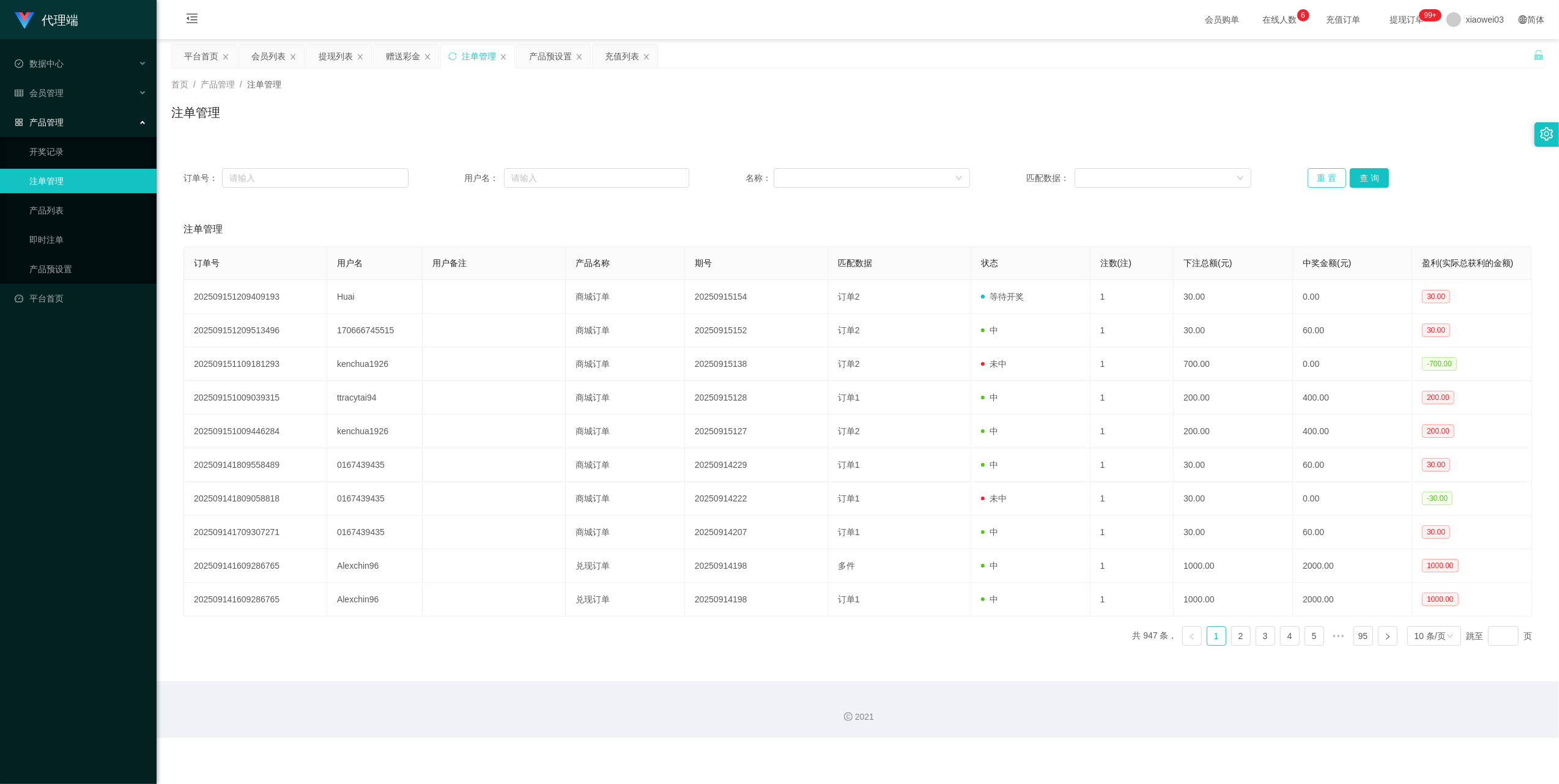
click at [1314, 179] on button "重 置" at bounding box center [1328, 178] width 39 height 19
click at [557, 60] on div "产品预设置" at bounding box center [550, 55] width 42 height 23
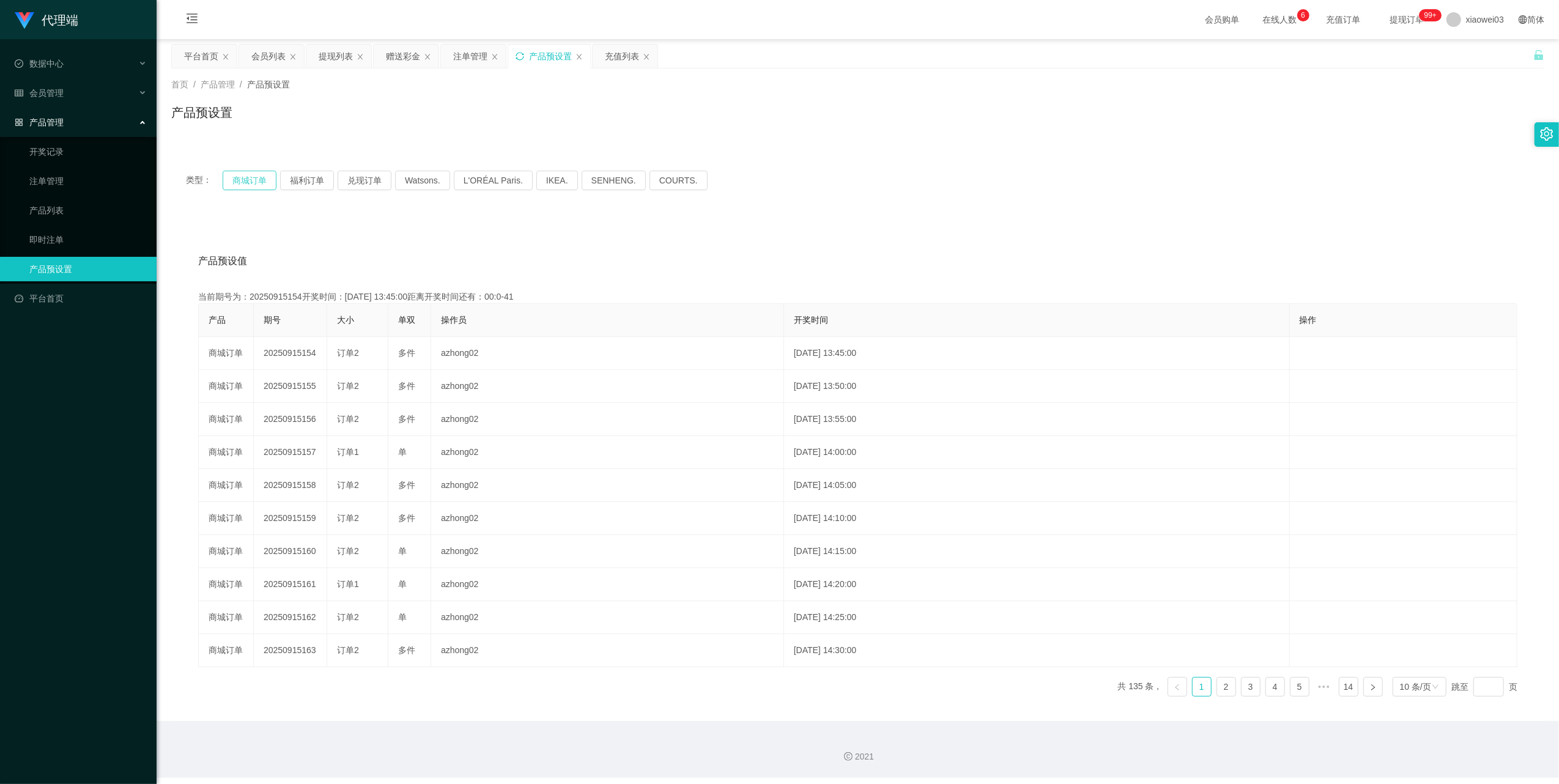
click at [248, 175] on button "商城订单" at bounding box center [250, 180] width 53 height 19
click at [283, 63] on div "会员列表" at bounding box center [268, 55] width 34 height 23
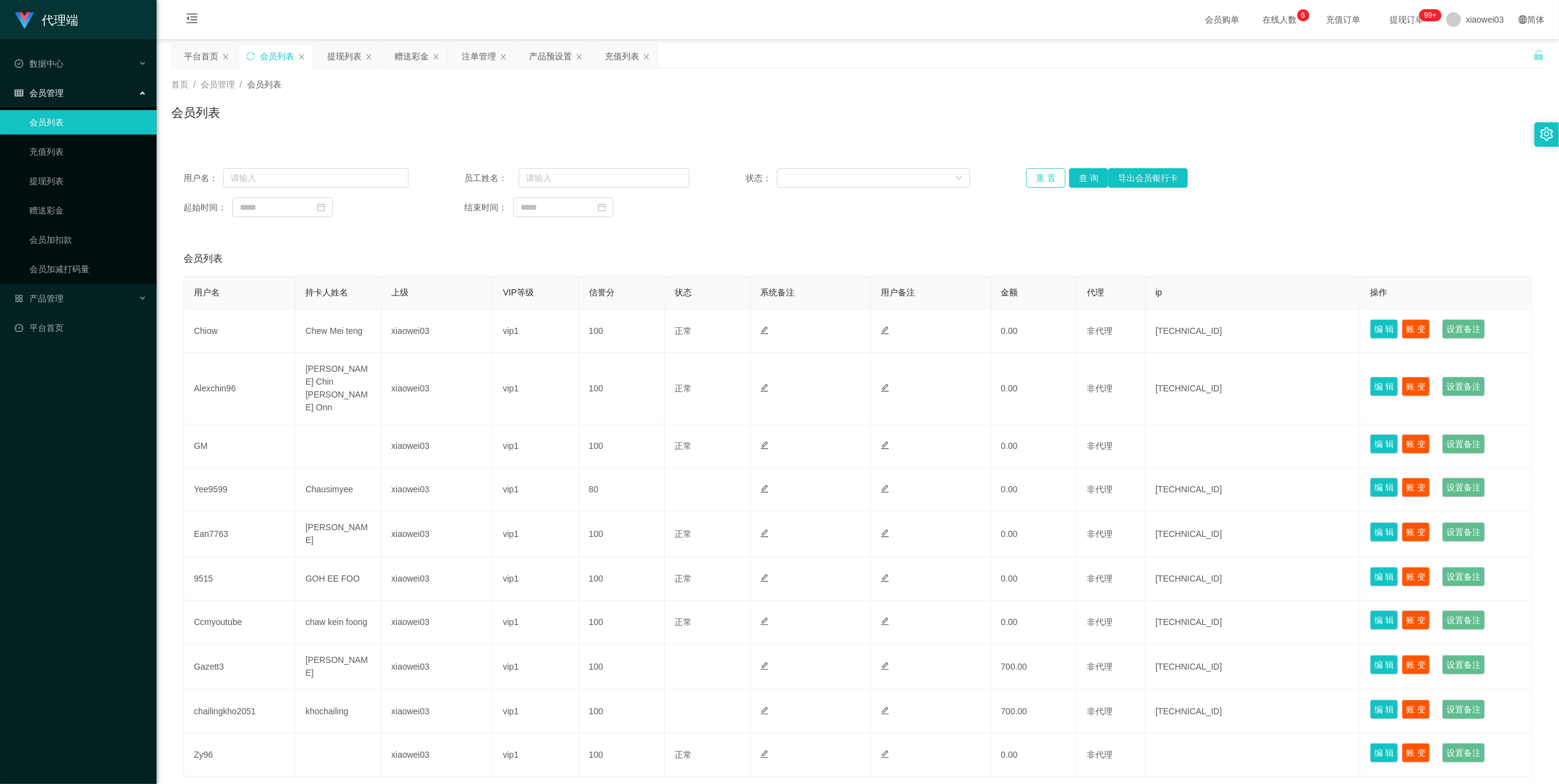
click at [1036, 174] on button "重 置" at bounding box center [1046, 178] width 39 height 19
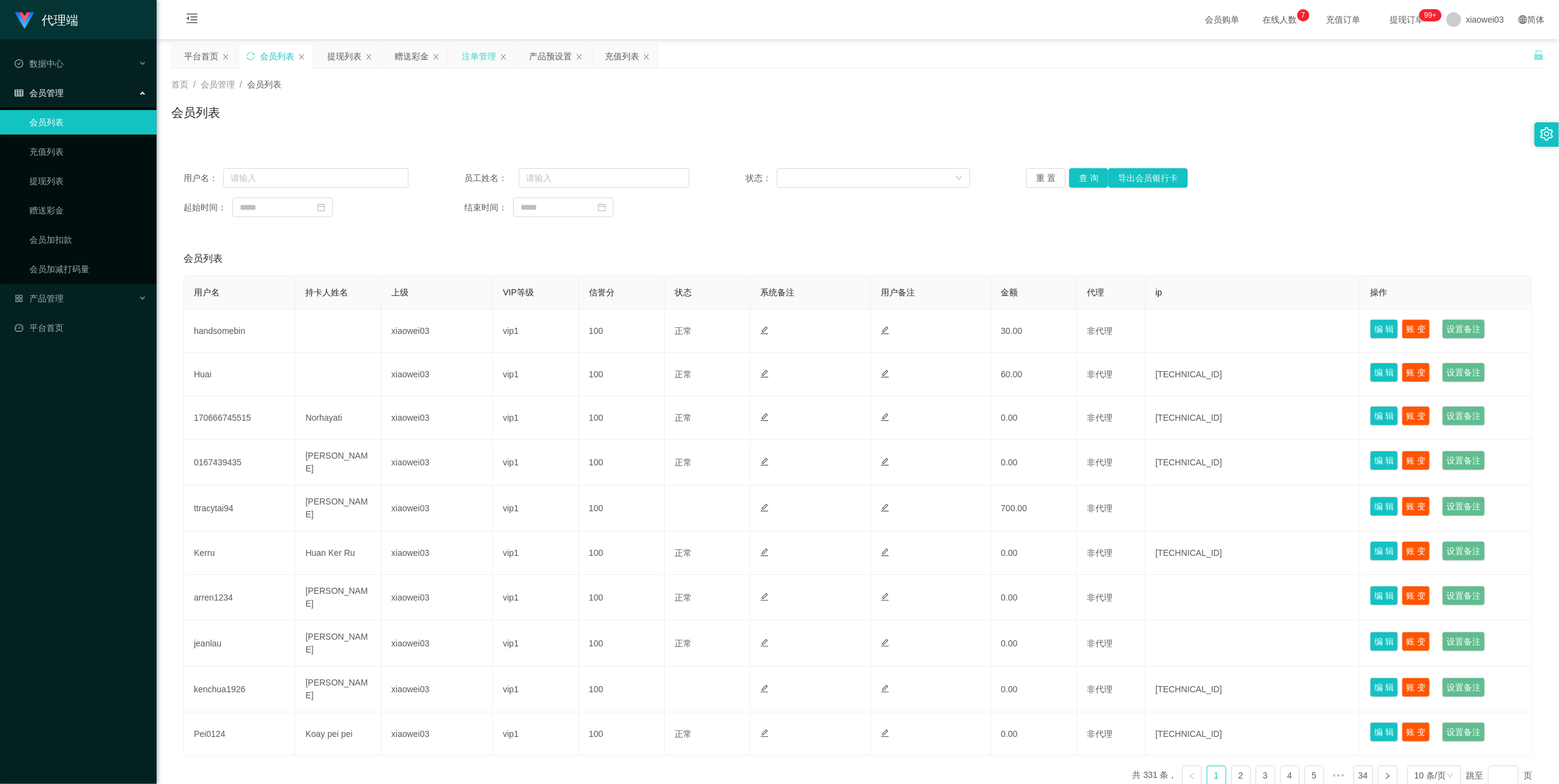
click at [478, 53] on div "注单管理" at bounding box center [478, 55] width 34 height 23
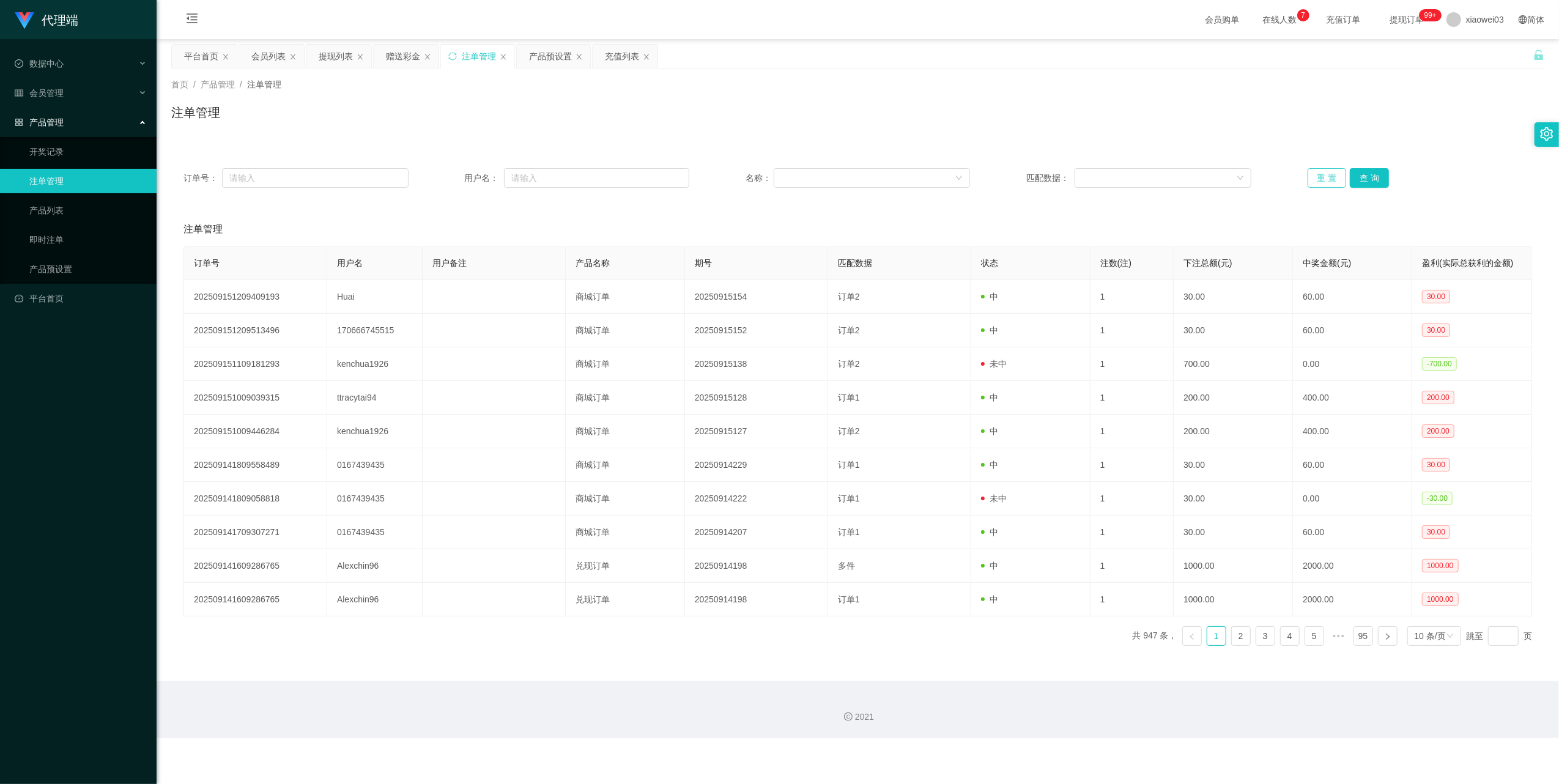
click at [1308, 177] on button "重 置" at bounding box center [1328, 178] width 39 height 19
click at [1312, 177] on button "重 置" at bounding box center [1328, 178] width 39 height 19
click at [547, 53] on div "产品预设置" at bounding box center [550, 55] width 42 height 23
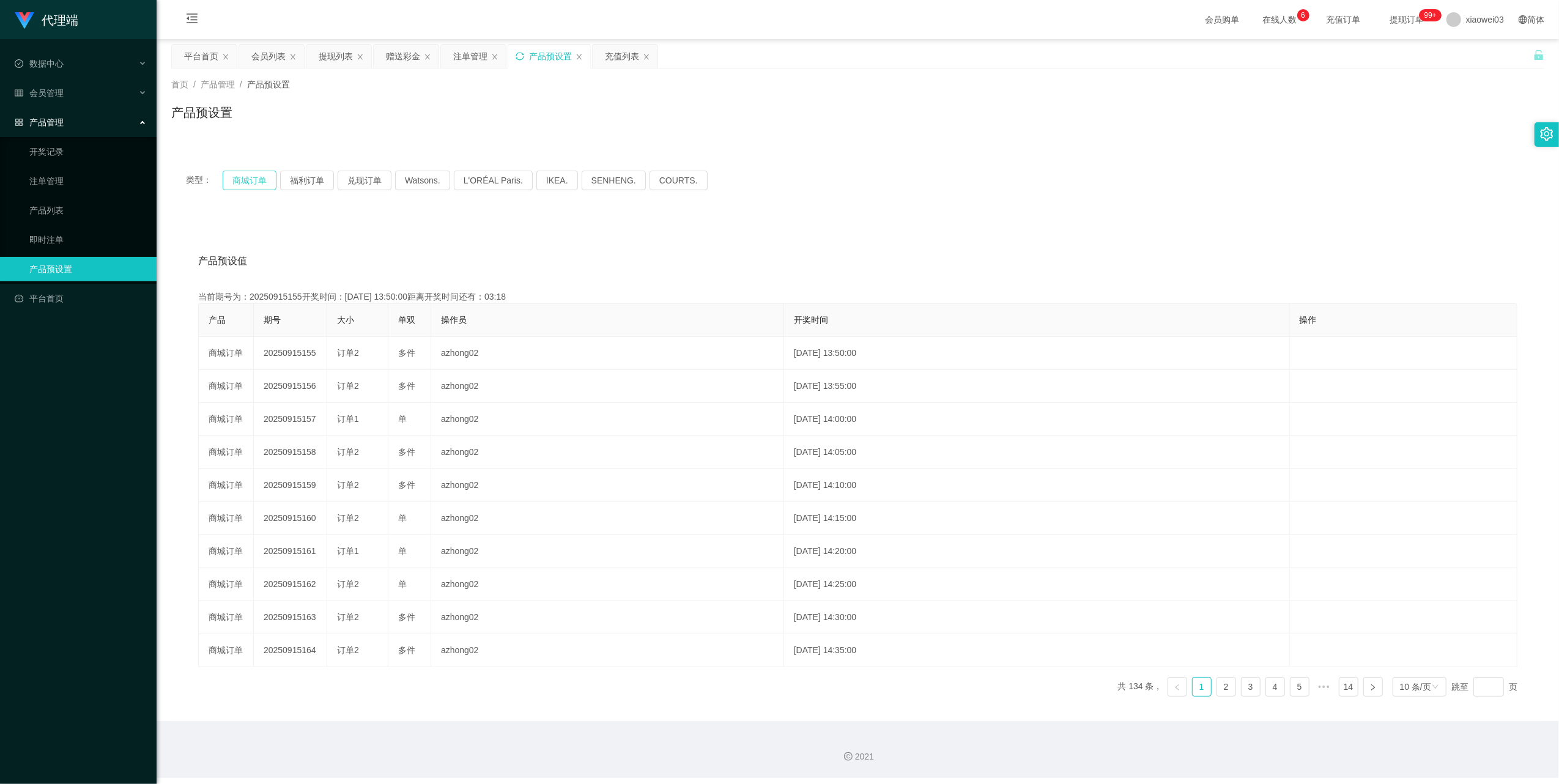
click at [256, 180] on button "商城订单" at bounding box center [250, 180] width 53 height 19
click at [251, 174] on button "商城订单" at bounding box center [250, 180] width 53 height 19
click at [338, 53] on div "提现列表" at bounding box center [335, 55] width 34 height 23
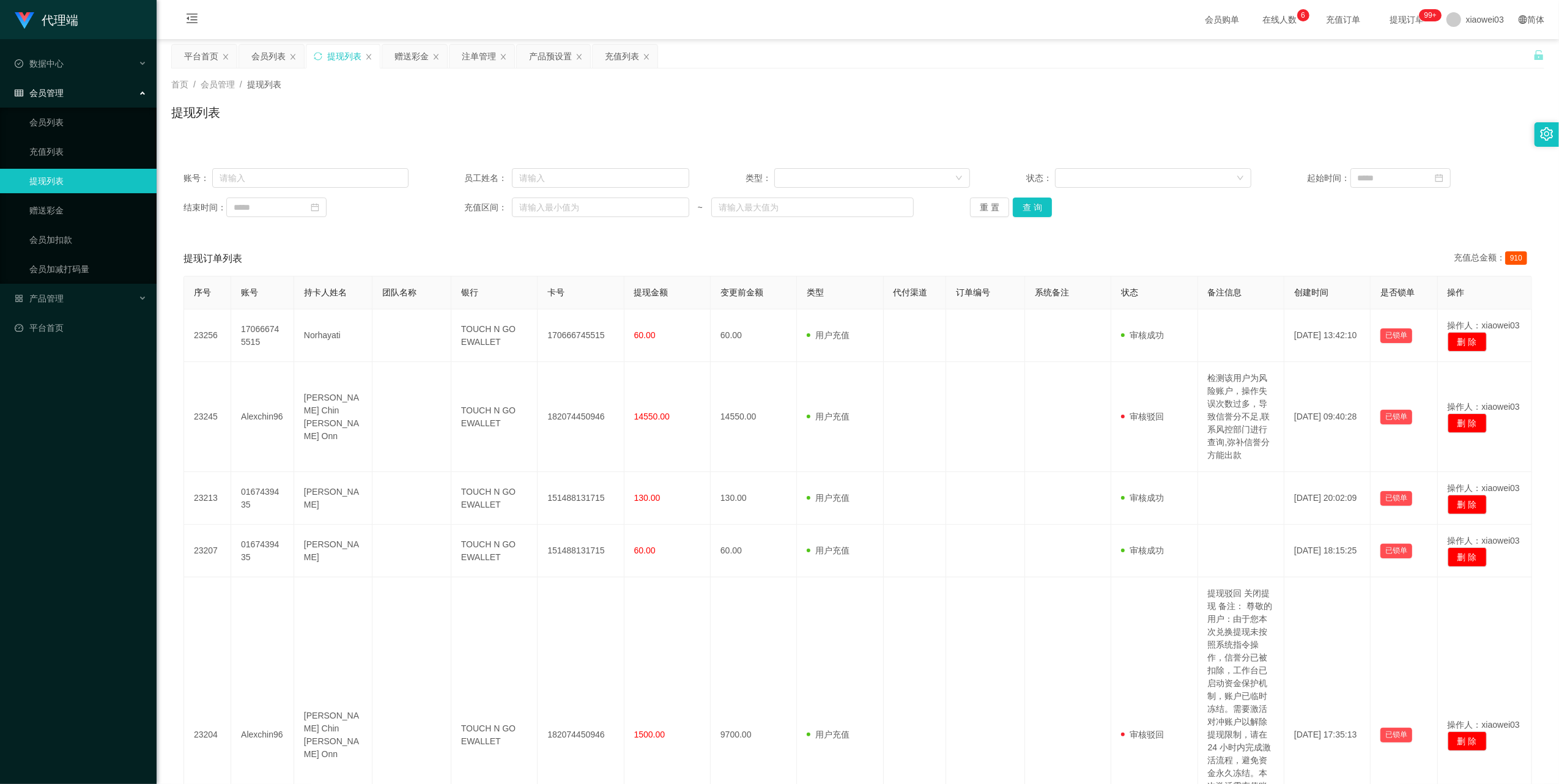
drag, startPoint x: 467, startPoint y: 57, endPoint x: 492, endPoint y: 68, distance: 27.3
click at [467, 57] on div "注单管理" at bounding box center [478, 55] width 34 height 23
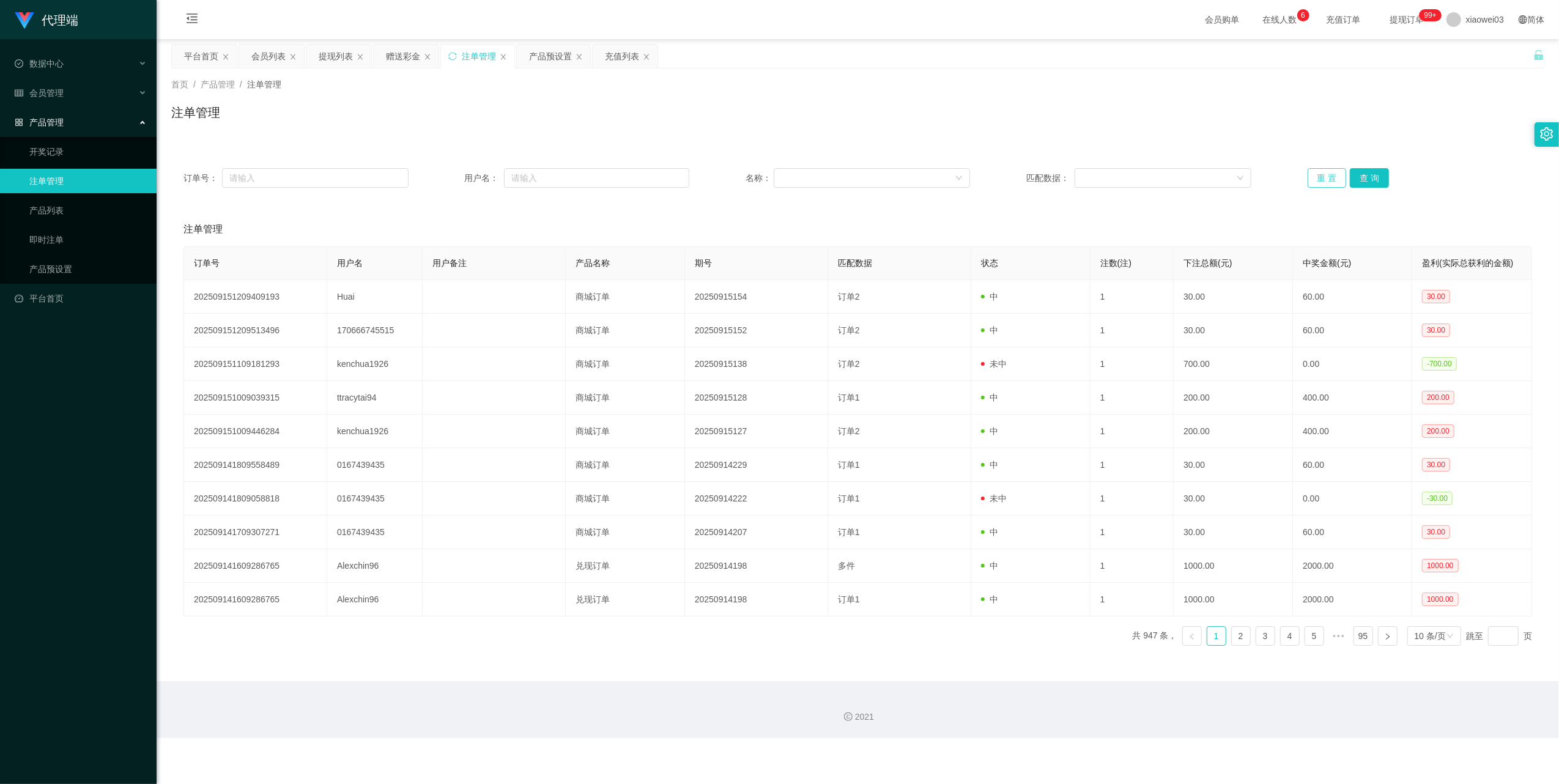
click at [1312, 177] on button "重 置" at bounding box center [1328, 178] width 39 height 19
click at [340, 53] on div "提现列表" at bounding box center [335, 55] width 34 height 23
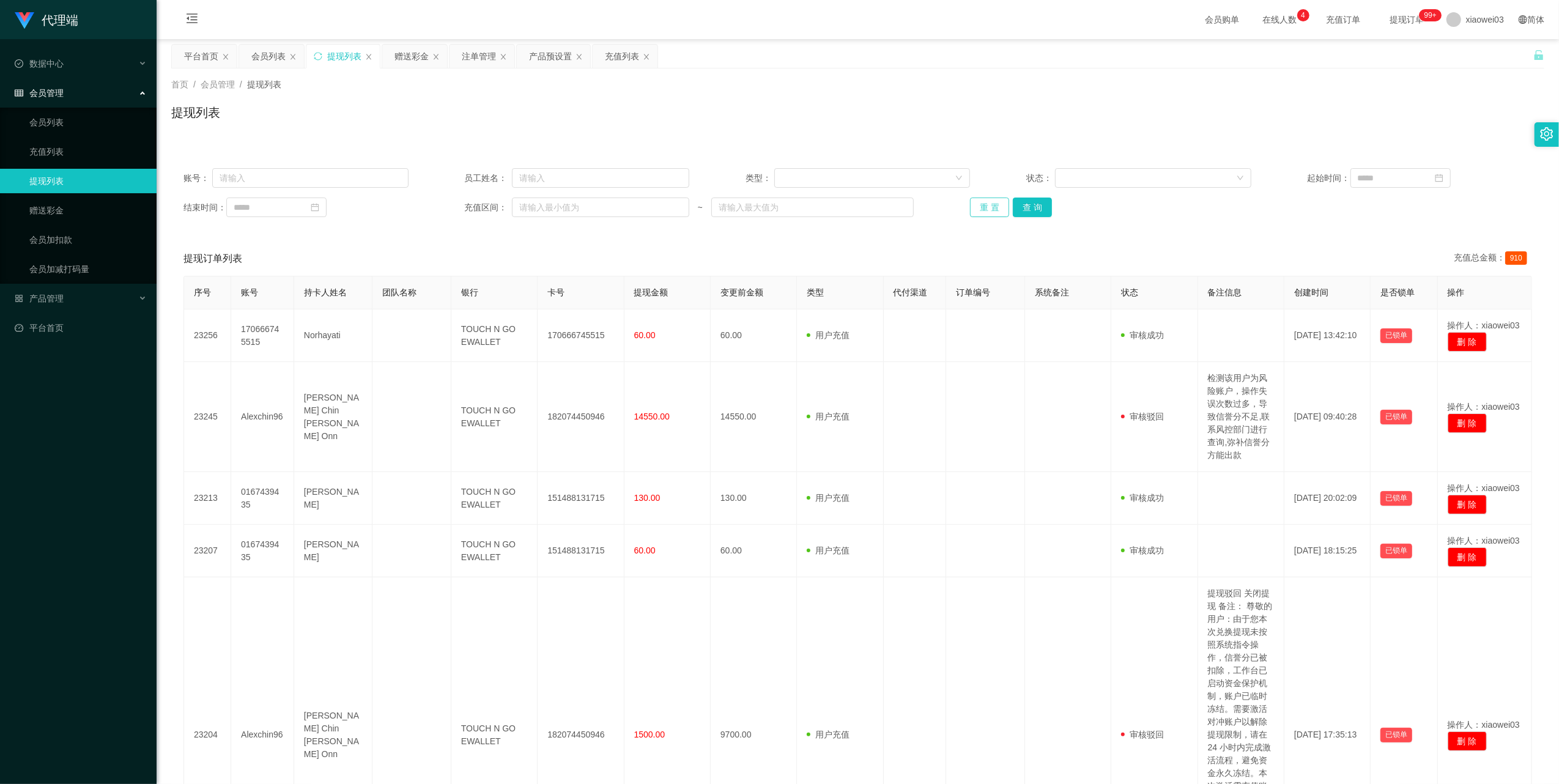
click at [991, 211] on button "重 置" at bounding box center [990, 206] width 39 height 19
click at [988, 210] on button "重 置" at bounding box center [990, 206] width 39 height 19
click at [975, 206] on button "重 置" at bounding box center [990, 206] width 39 height 19
click at [533, 55] on div "产品预设置" at bounding box center [550, 55] width 42 height 23
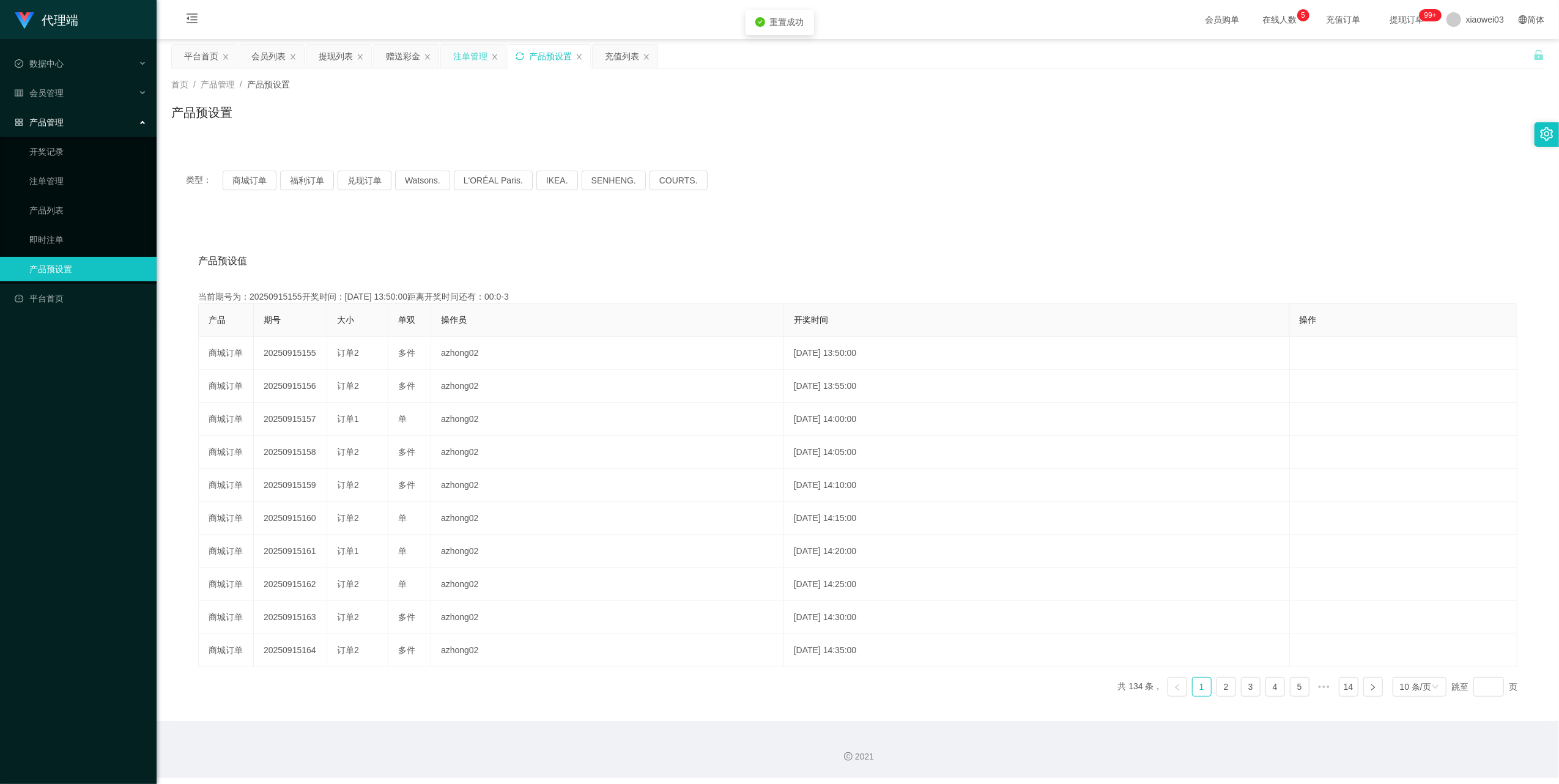
click at [471, 56] on div "注单管理" at bounding box center [470, 55] width 34 height 23
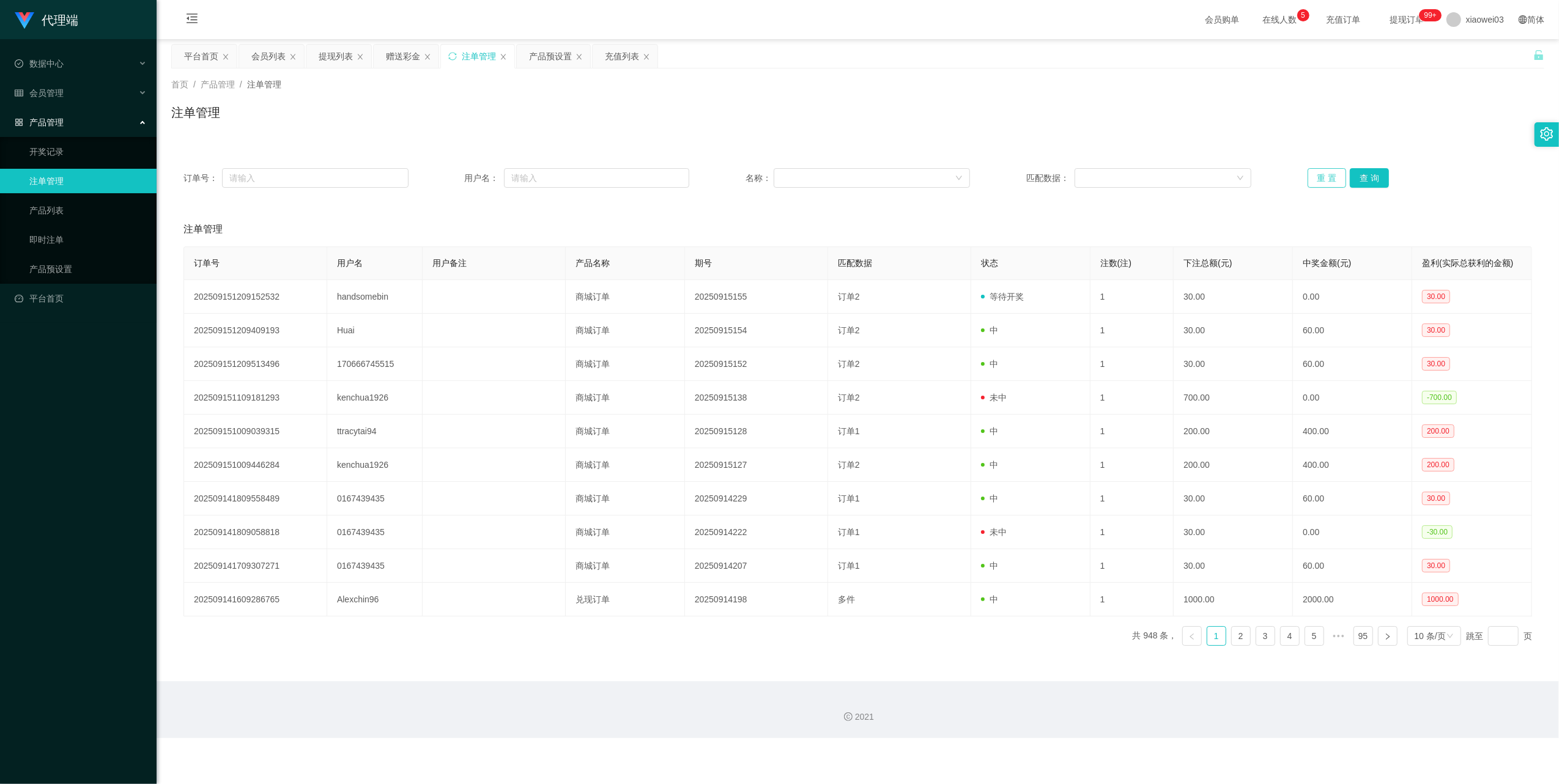
click at [1312, 185] on button "重 置" at bounding box center [1328, 178] width 39 height 19
click at [1312, 177] on button "重 置" at bounding box center [1328, 178] width 39 height 19
click at [334, 59] on div "提现列表" at bounding box center [335, 55] width 34 height 23
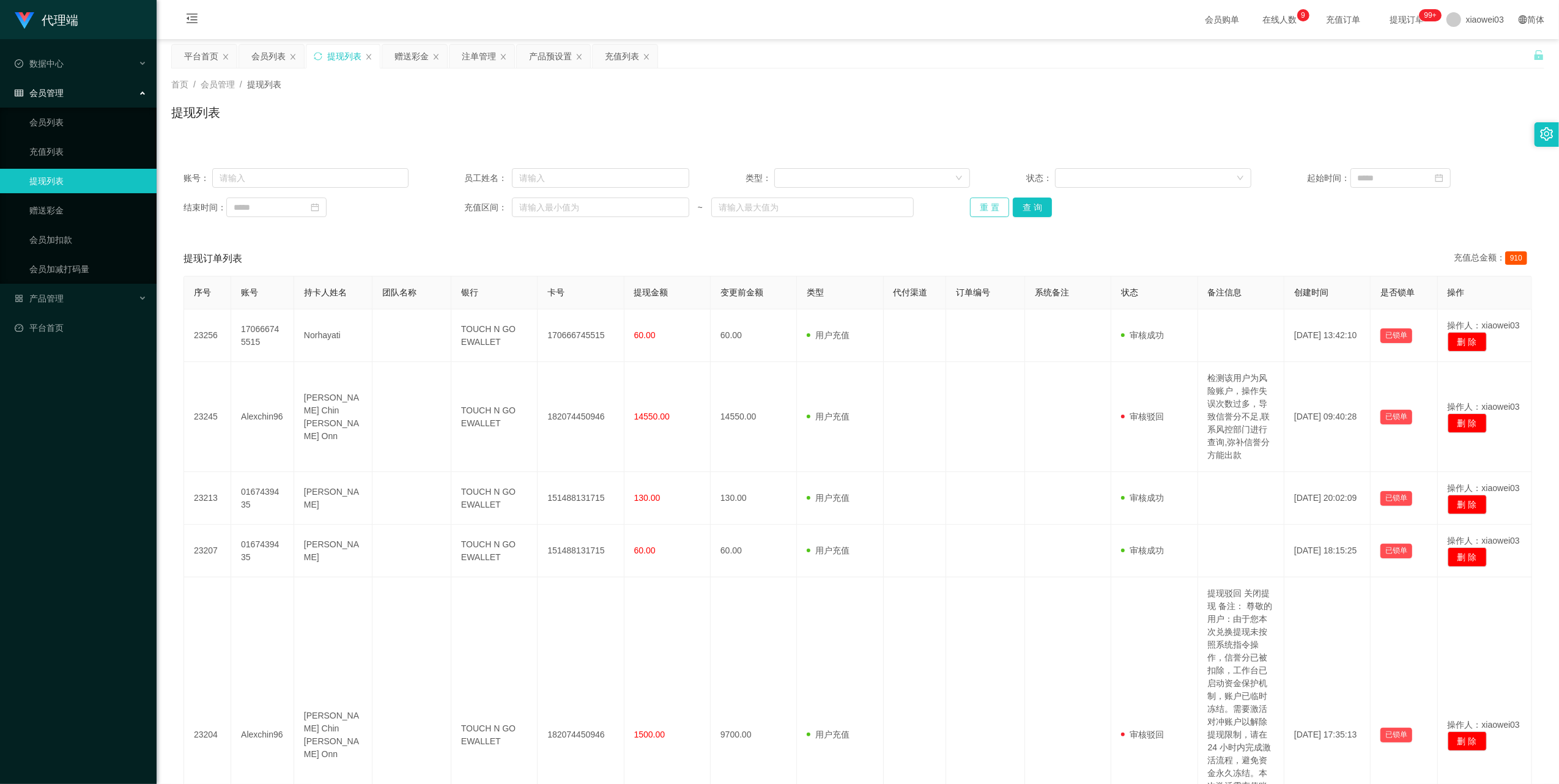
click at [990, 206] on button "重 置" at bounding box center [990, 206] width 39 height 19
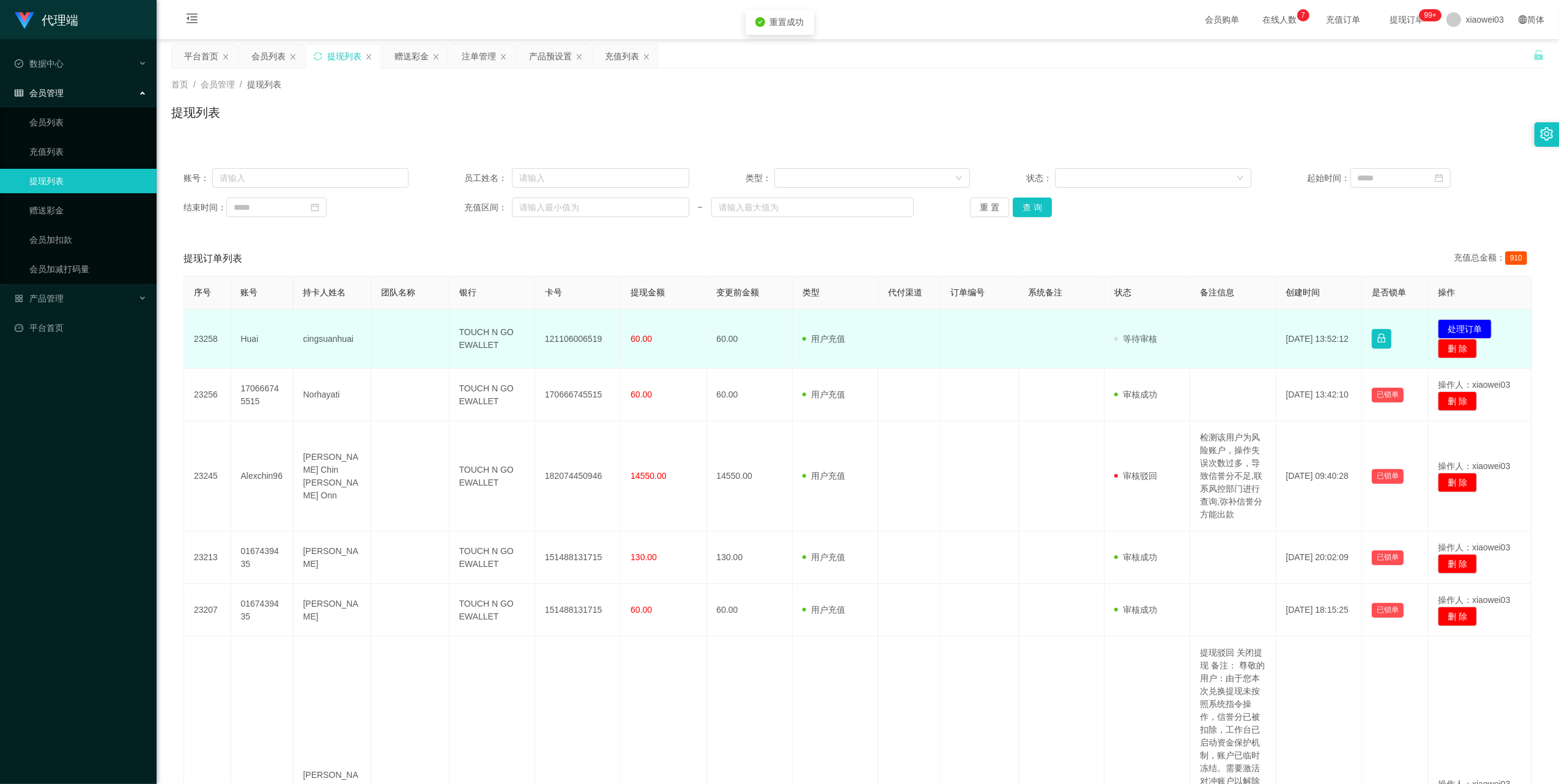
click at [583, 334] on td "121106006519" at bounding box center [578, 339] width 86 height 59
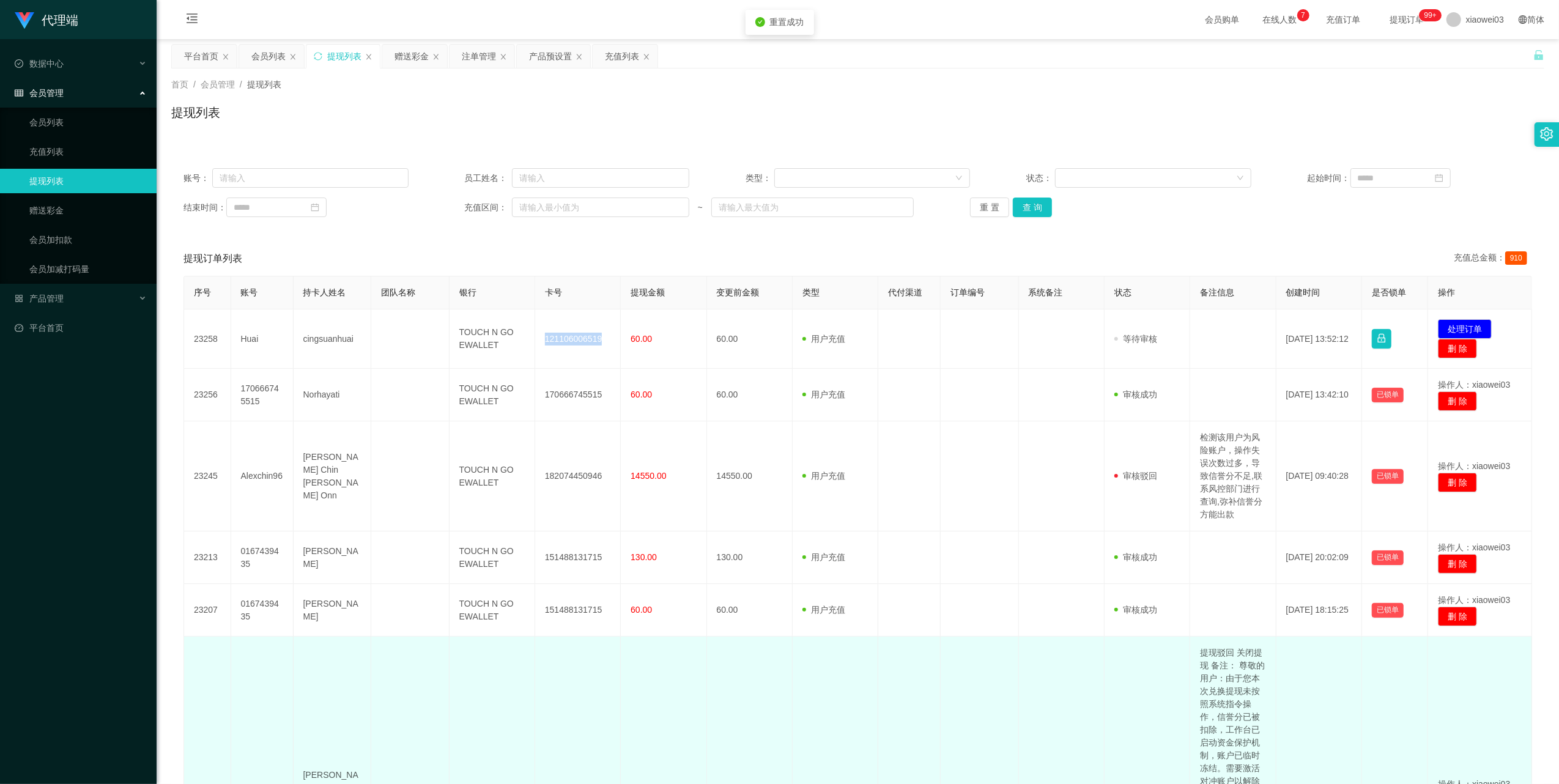
copy td "121106006519"
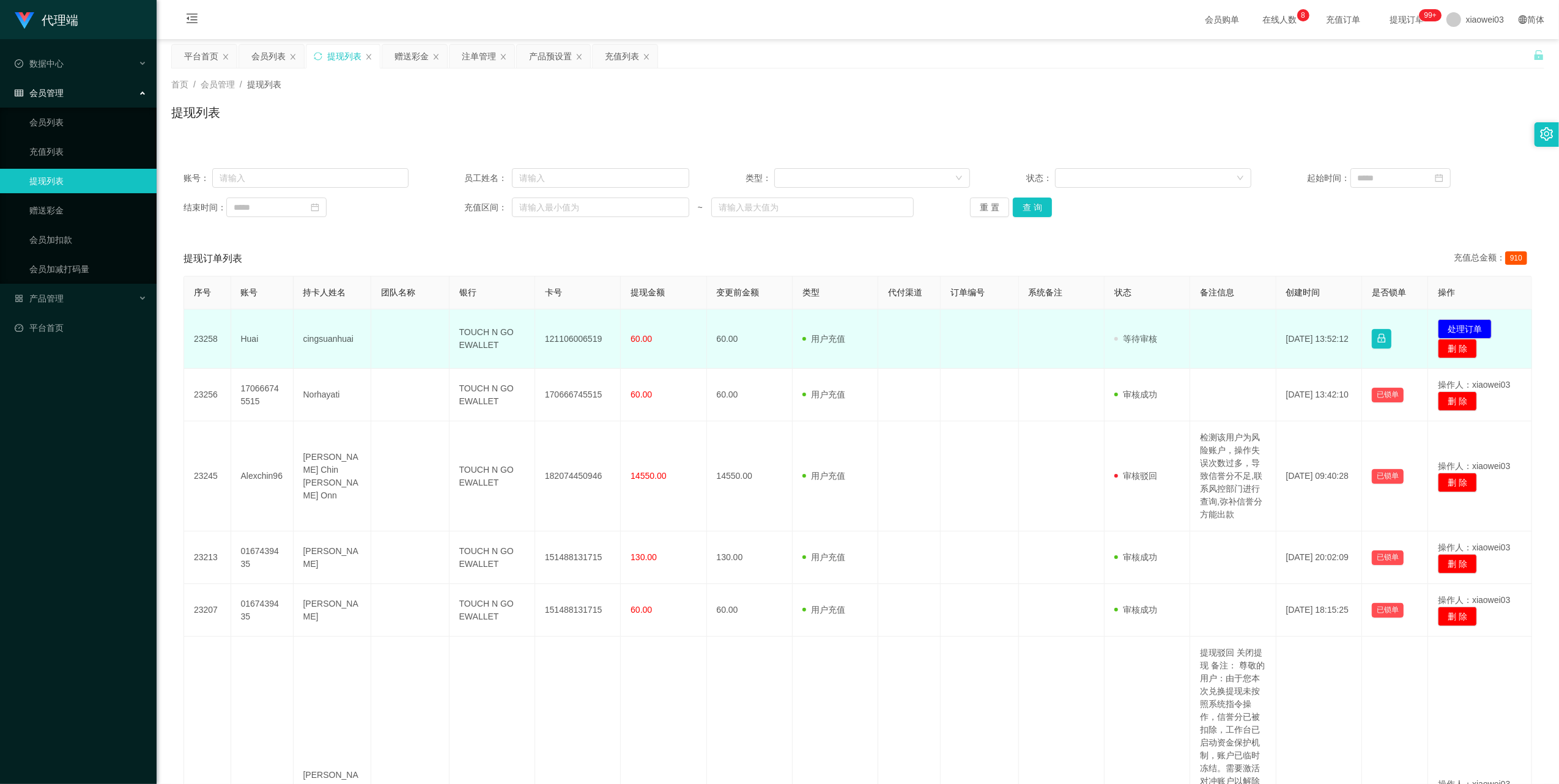
click at [483, 338] on td "TOUCH N GO EWALLET" at bounding box center [492, 339] width 86 height 59
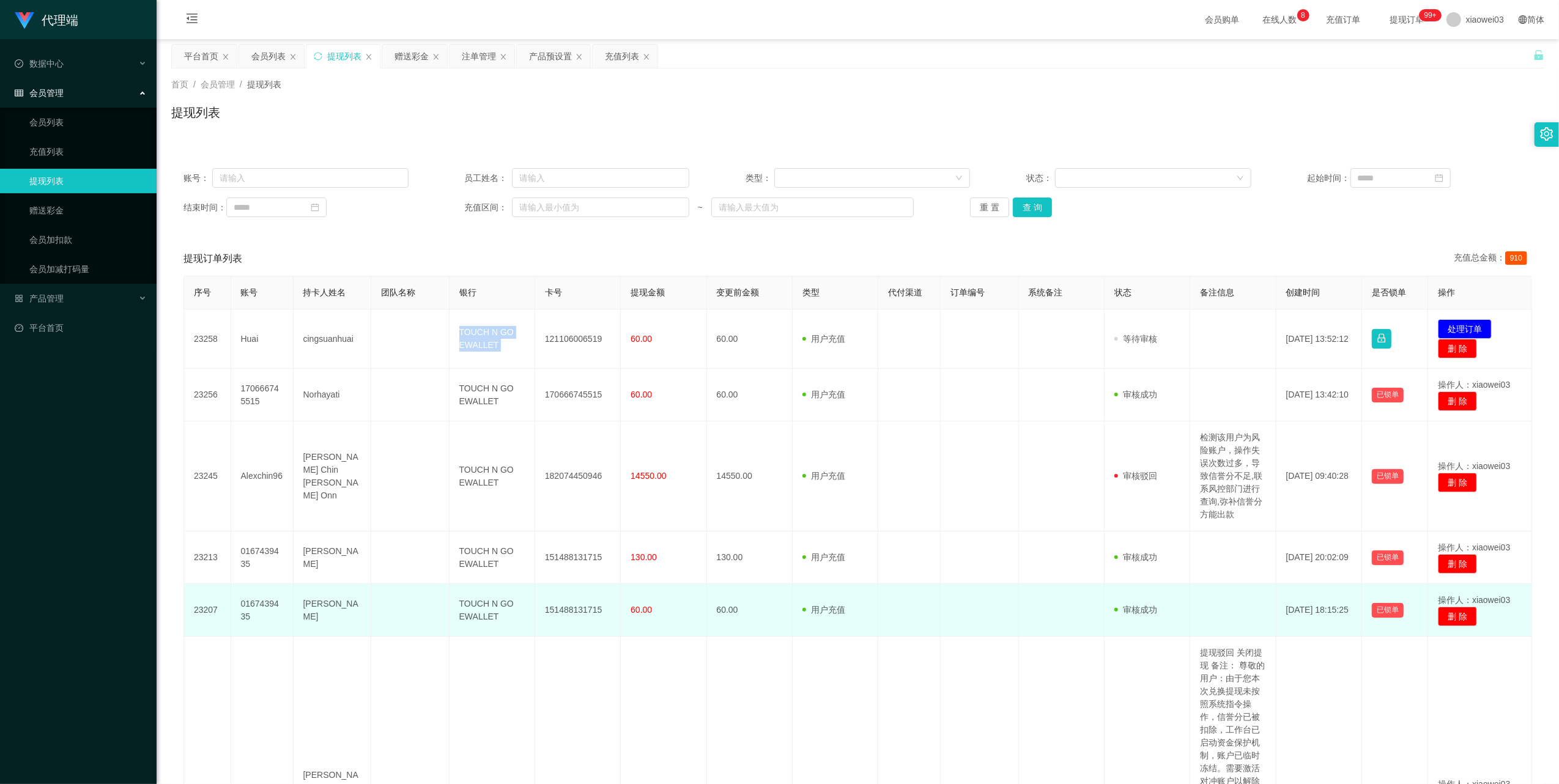
copy td "TOUCH N GO EWALLET"
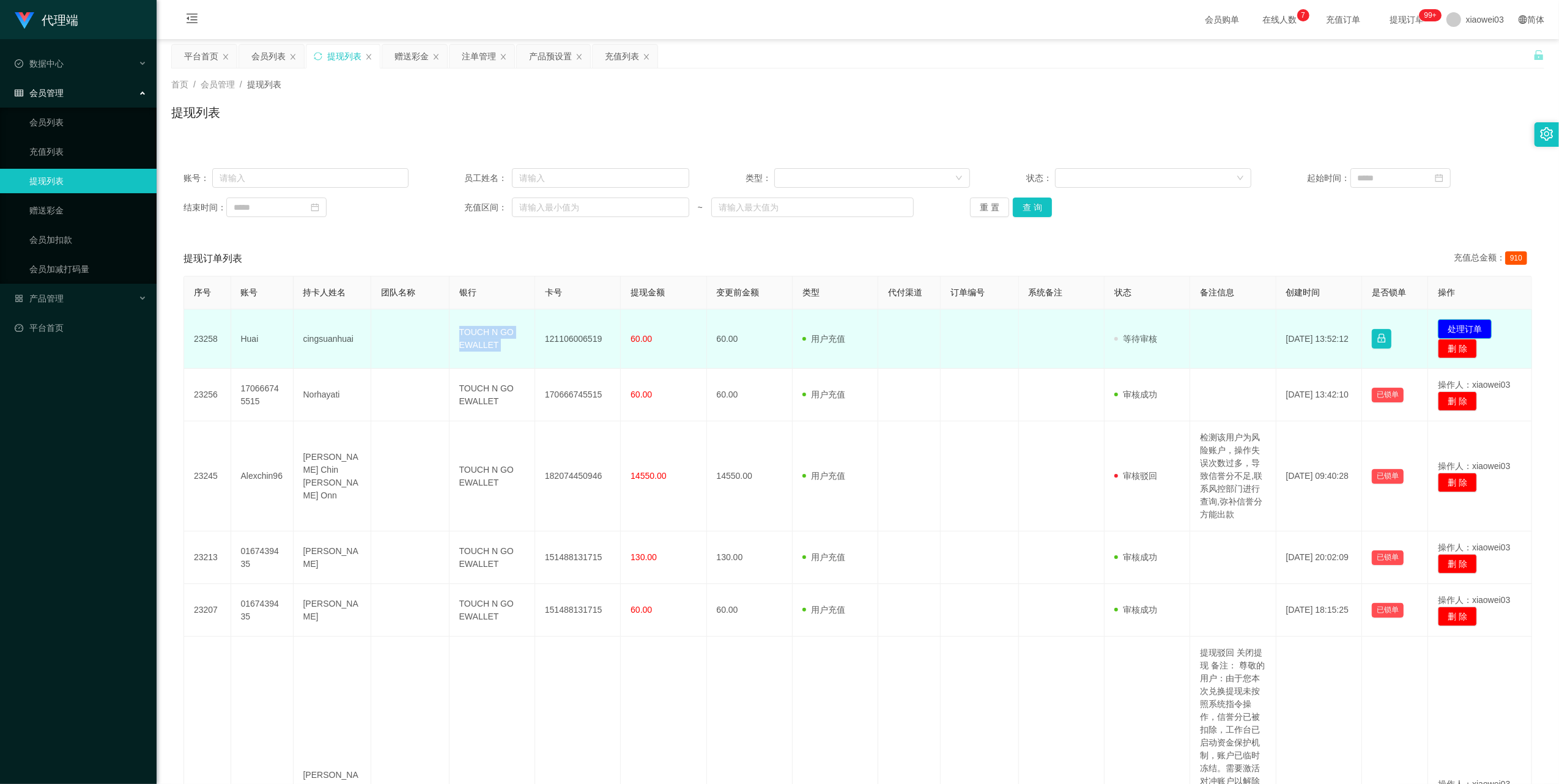
click at [1451, 320] on button "处理订单" at bounding box center [1465, 329] width 53 height 19
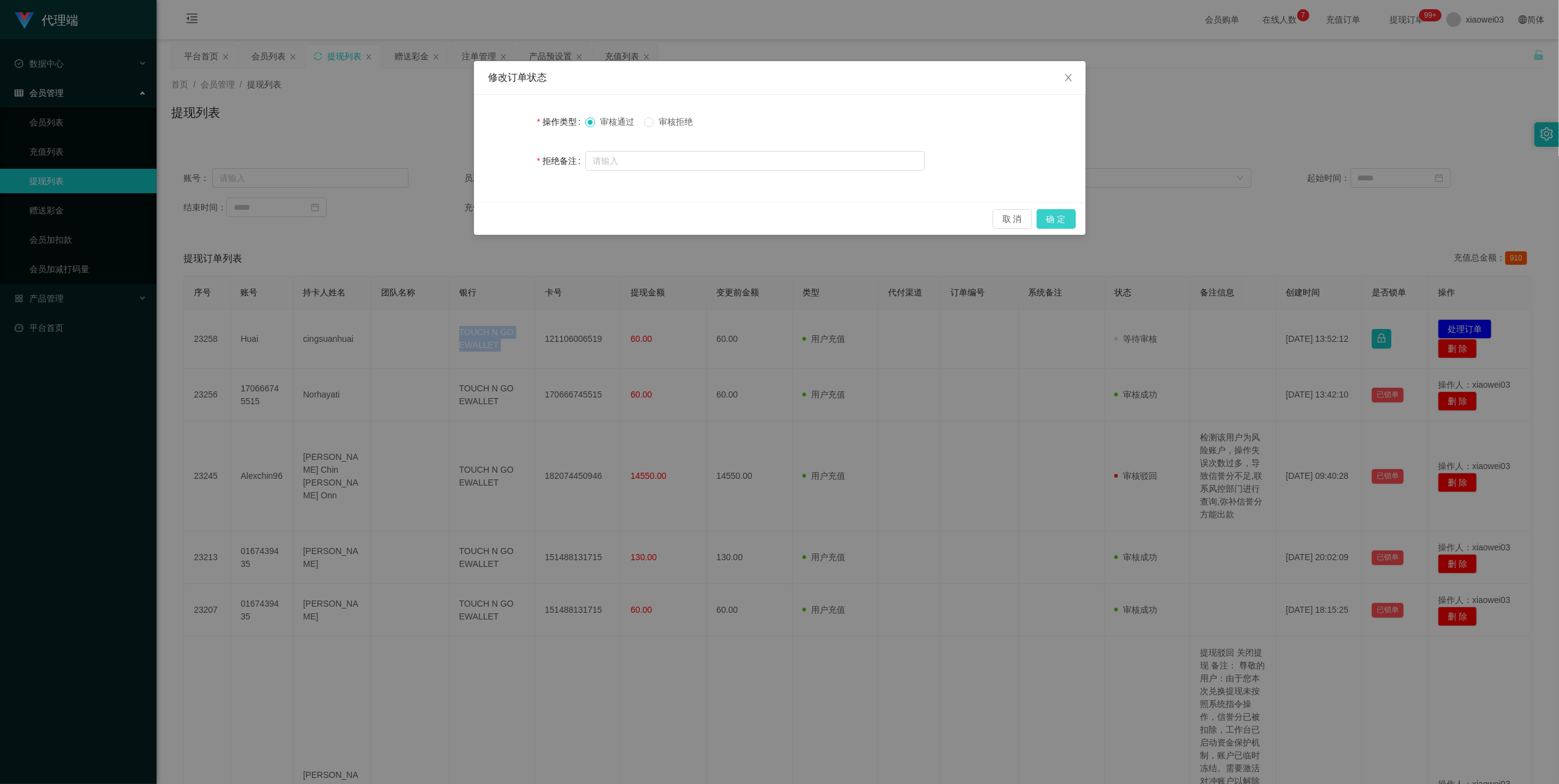
click at [1063, 217] on button "确 定" at bounding box center [1056, 218] width 39 height 19
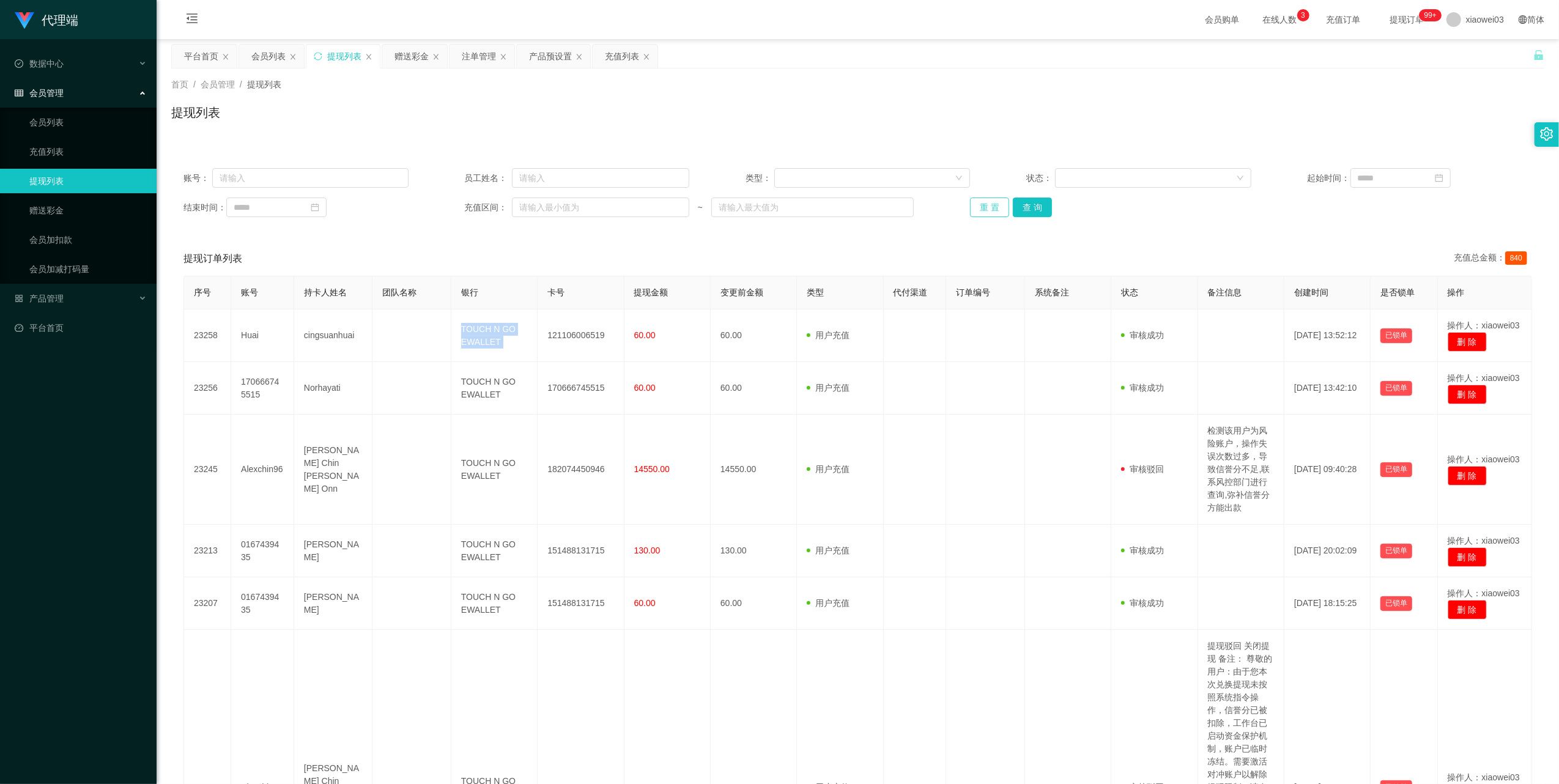
click at [981, 212] on button "重 置" at bounding box center [990, 206] width 39 height 19
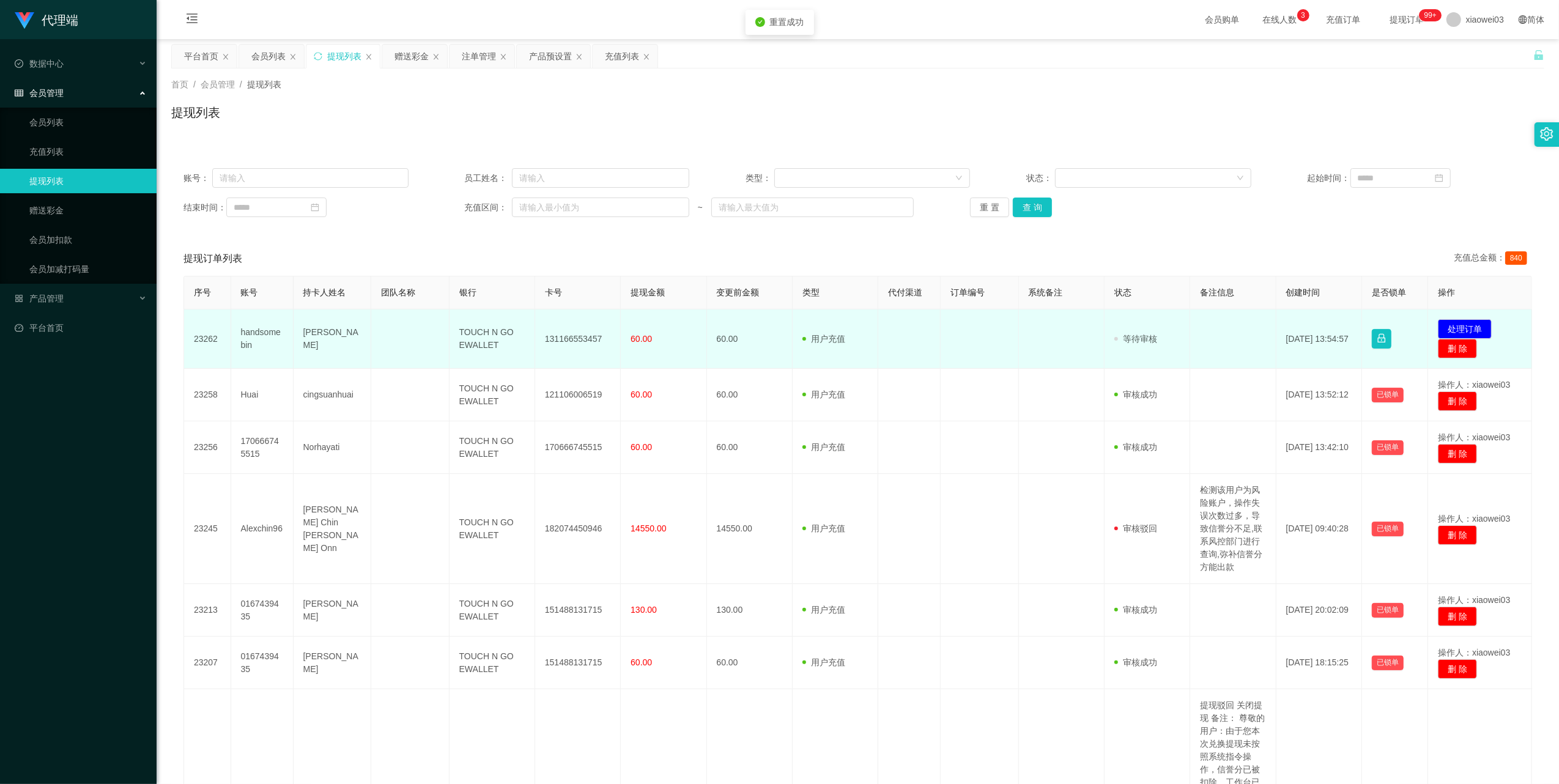
click at [554, 338] on td "131166553457" at bounding box center [578, 339] width 86 height 59
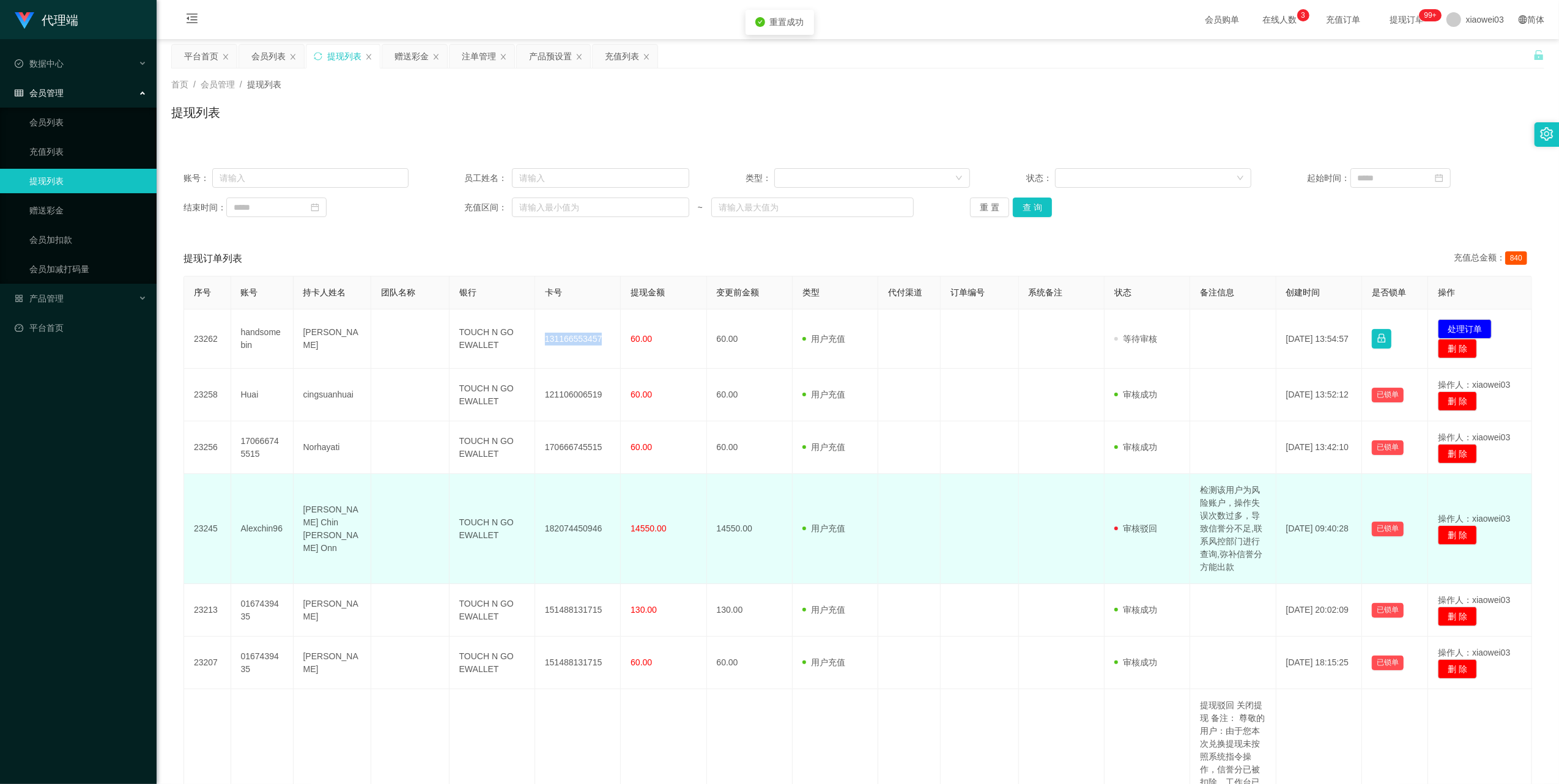
copy td "131166553457"
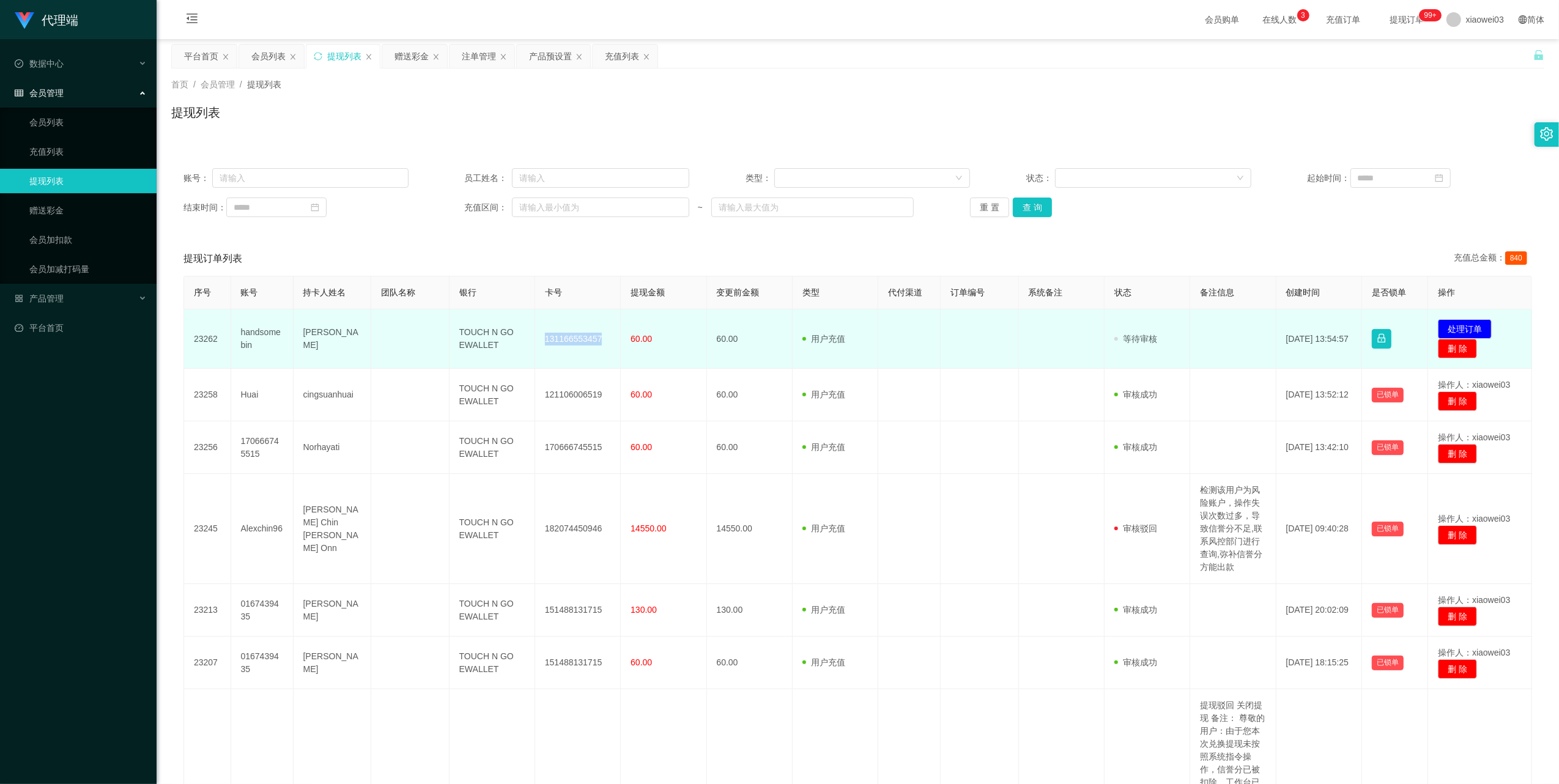
click at [473, 341] on td "TOUCH N GO EWALLET" at bounding box center [492, 339] width 86 height 59
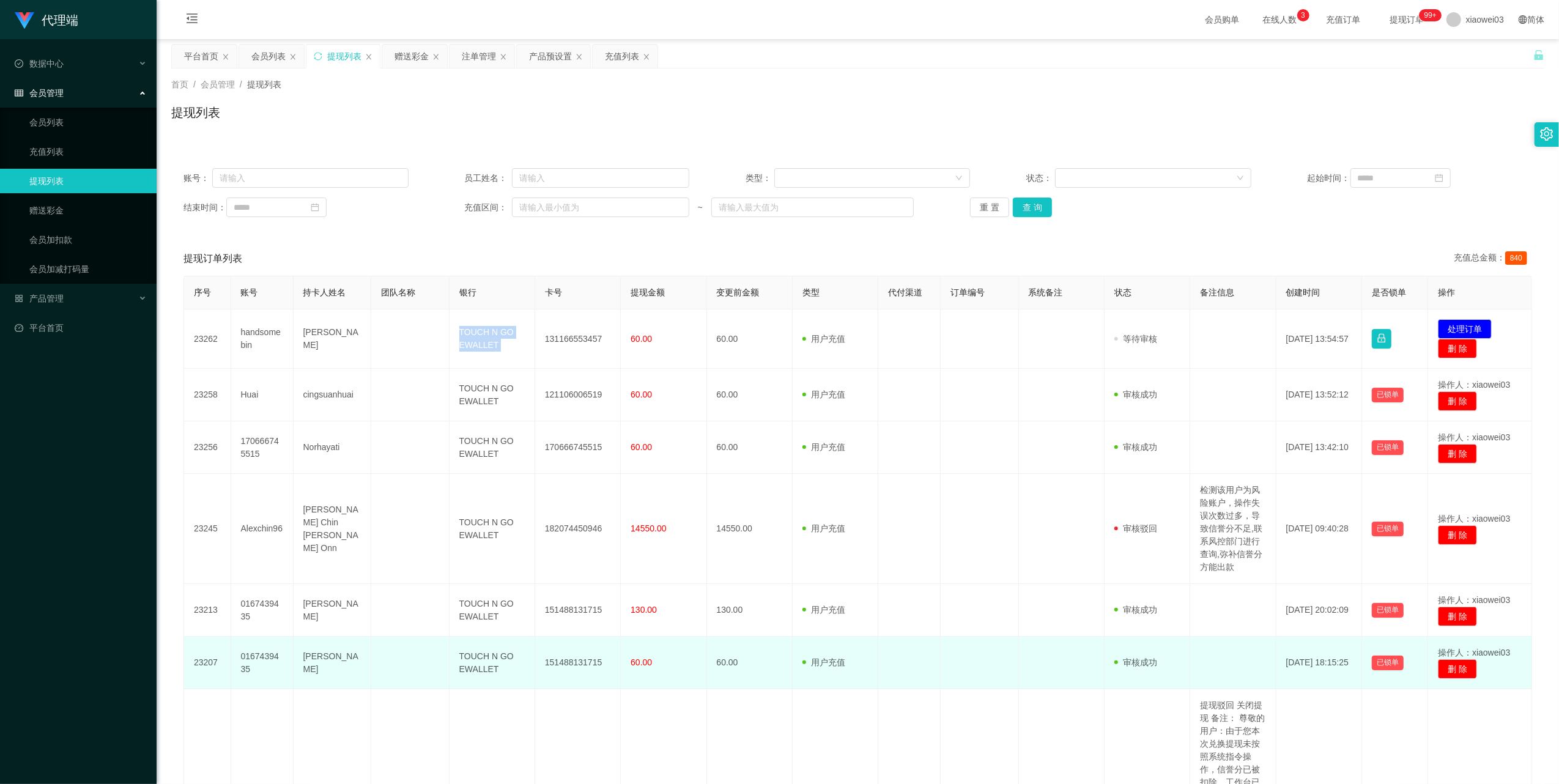
copy td "TOUCH N GO EWALLET"
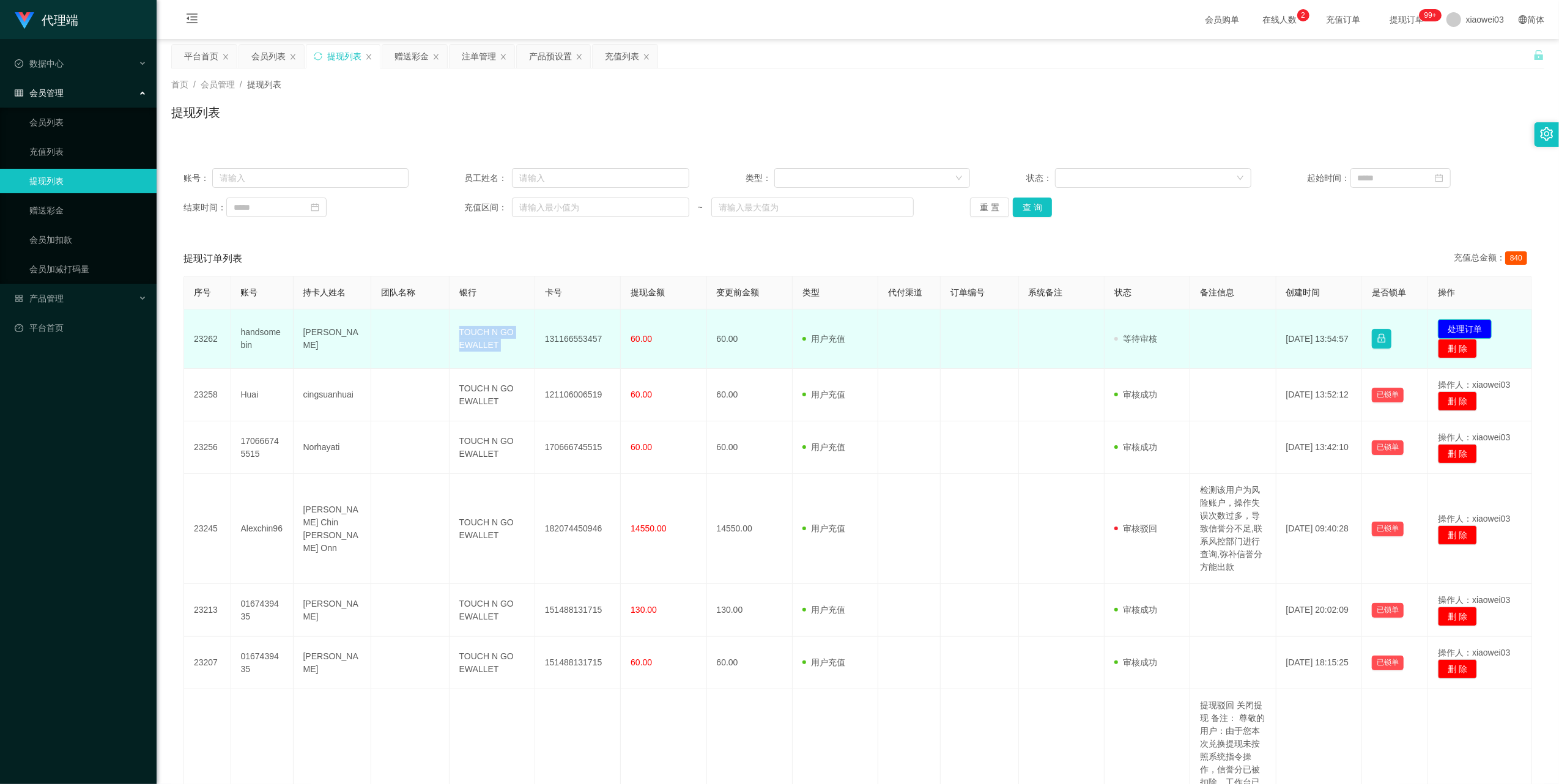
click at [1452, 329] on button "处理订单" at bounding box center [1465, 329] width 53 height 19
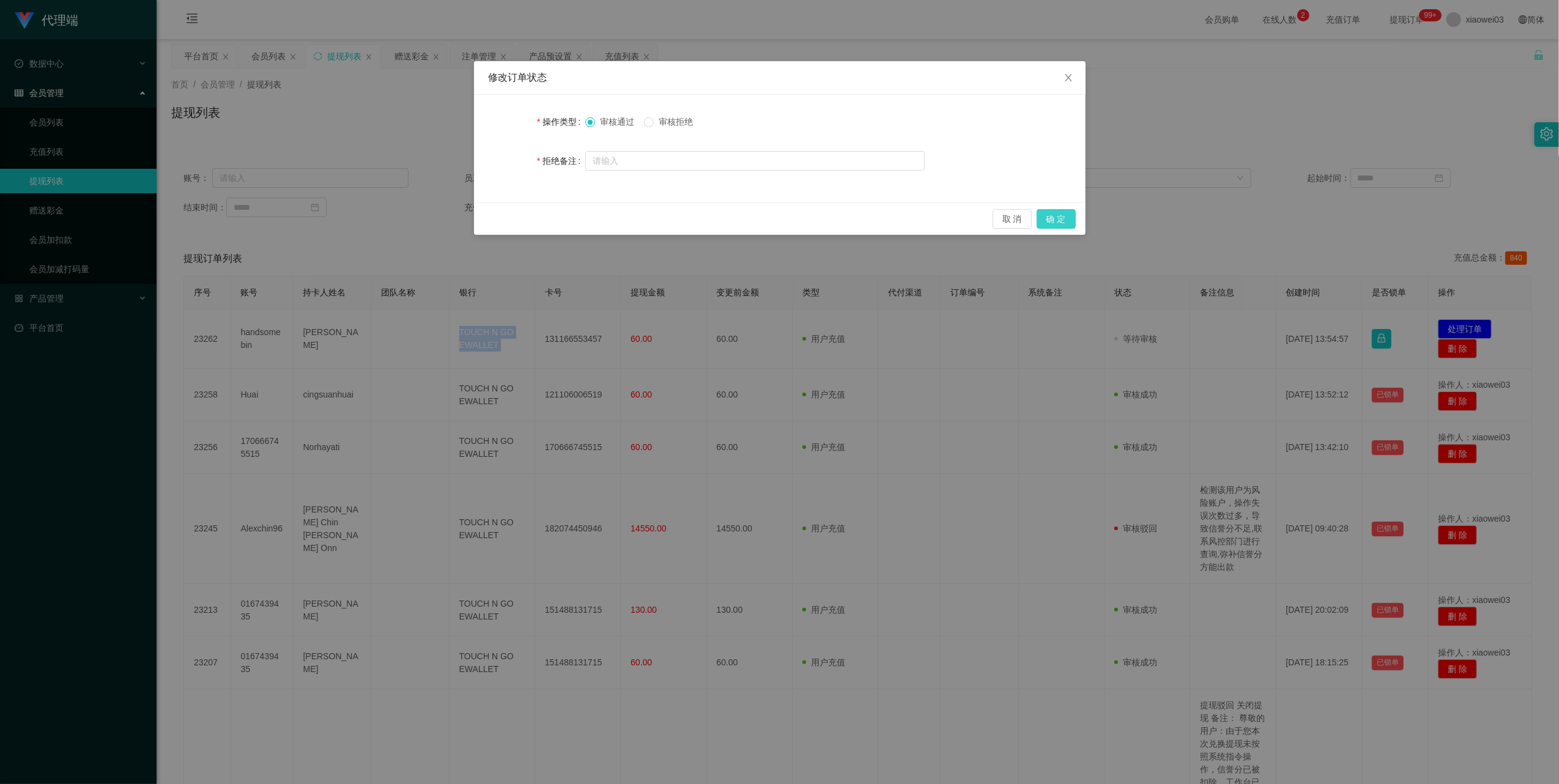
click at [1048, 225] on button "确 定" at bounding box center [1056, 218] width 39 height 19
